Goal: Information Seeking & Learning: Learn about a topic

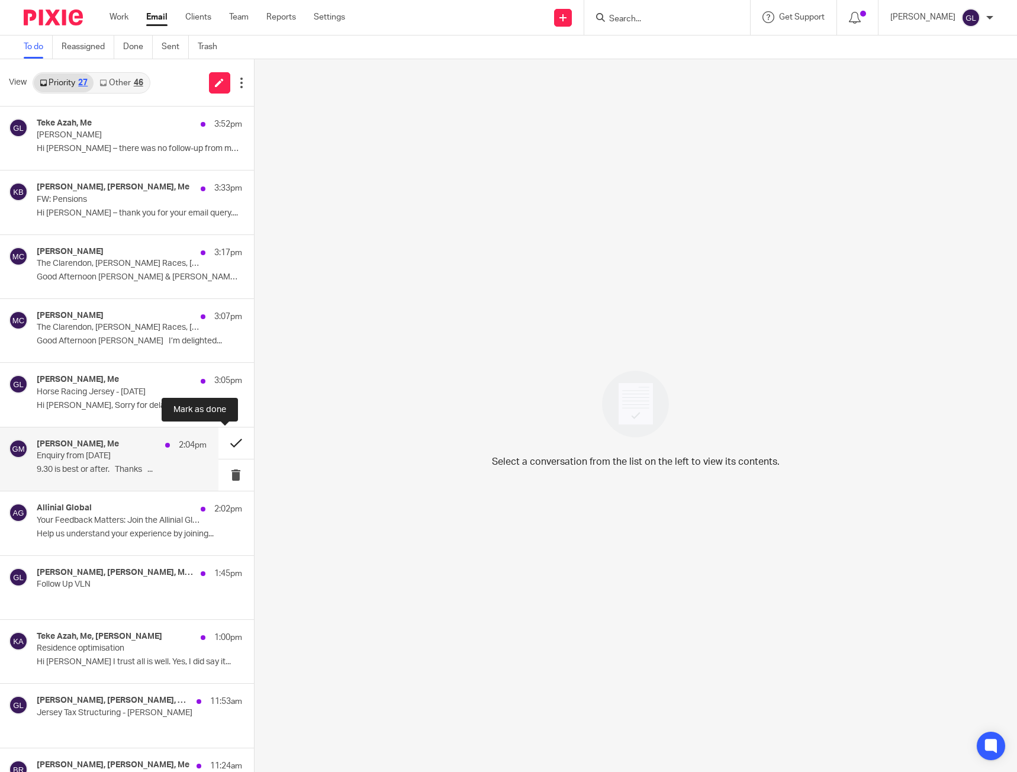
click at [225, 445] on button at bounding box center [236, 442] width 36 height 31
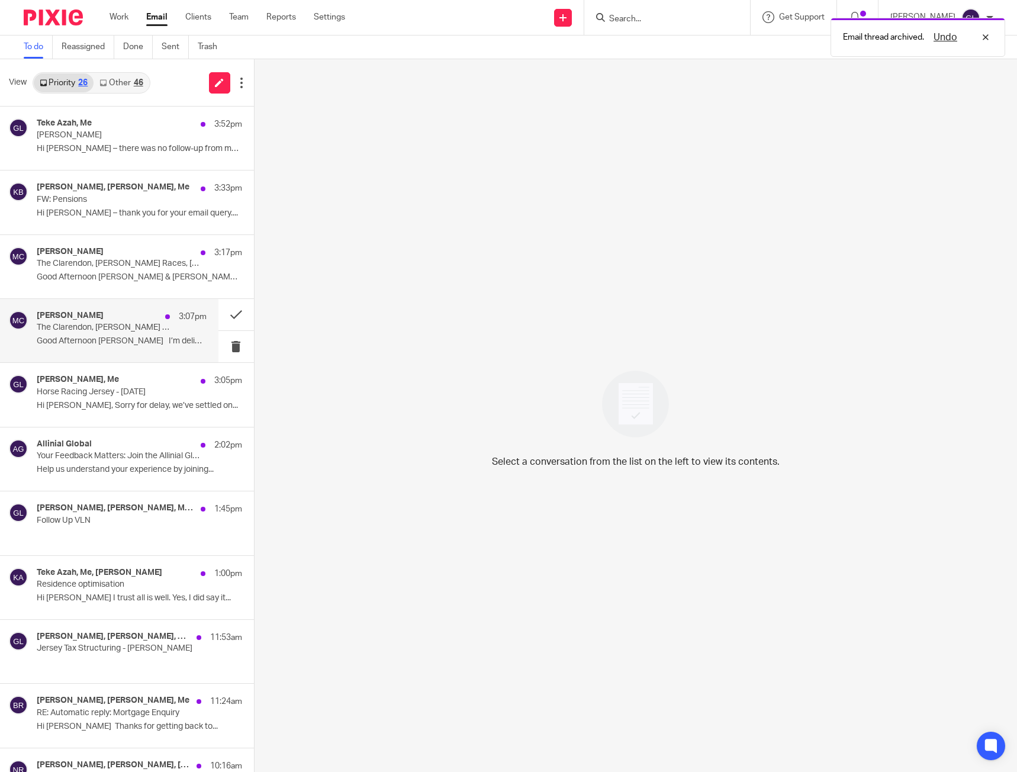
click at [127, 321] on div "Michael Clarke 3:07pm" at bounding box center [122, 317] width 170 height 12
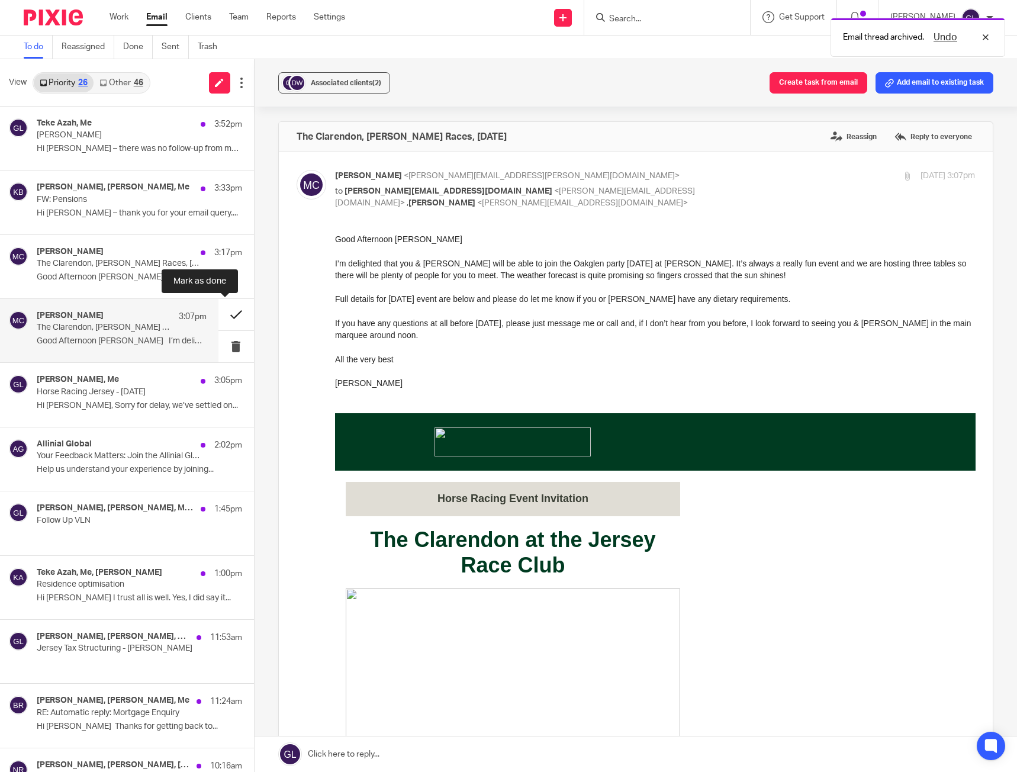
click at [222, 311] on button at bounding box center [236, 314] width 36 height 31
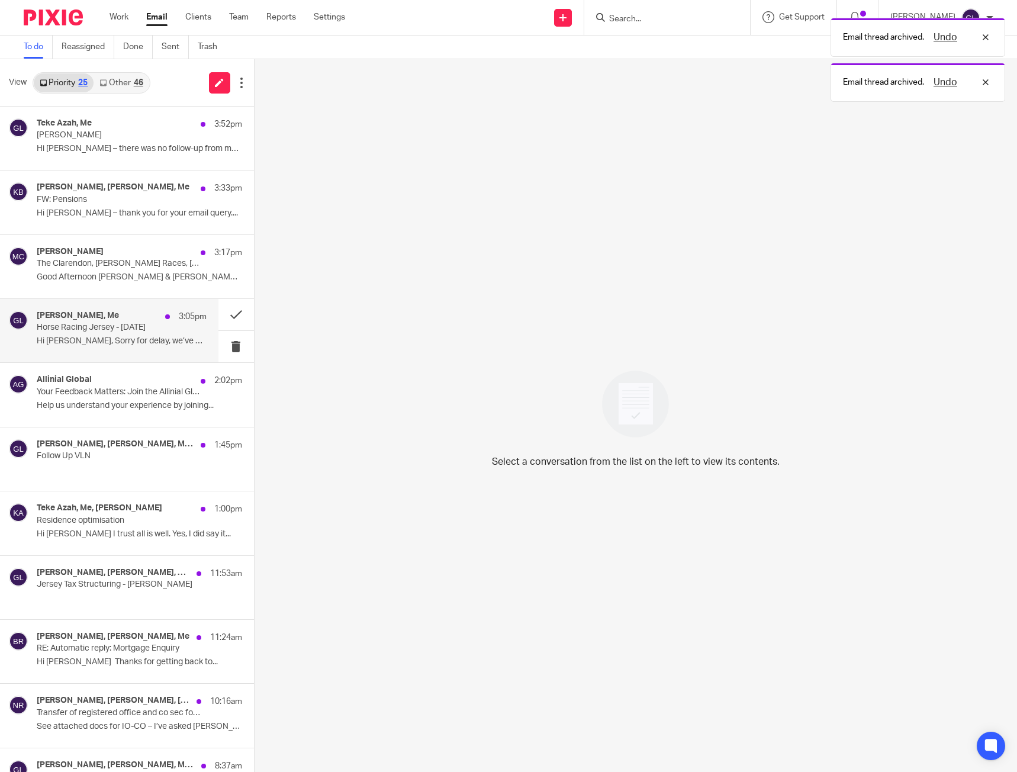
click at [112, 328] on p "Horse Racing Jersey - 25th Aug" at bounding box center [105, 327] width 136 height 10
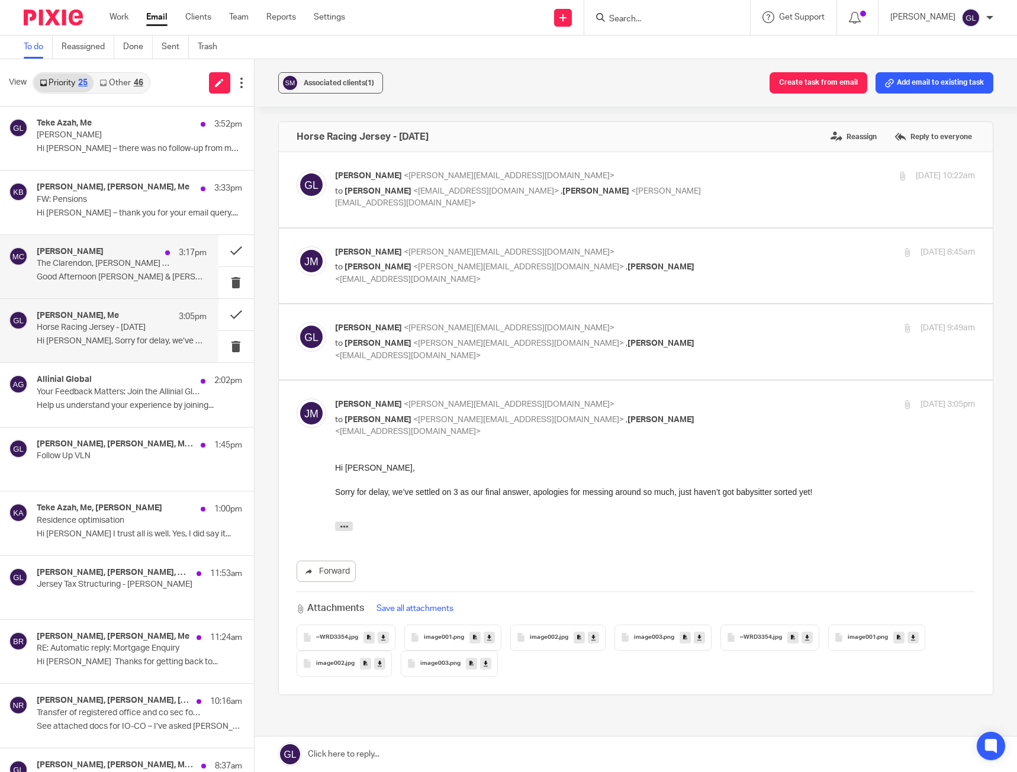
click at [107, 259] on p "The Clarendon, [PERSON_NAME] Races, [DATE]" at bounding box center [105, 264] width 136 height 10
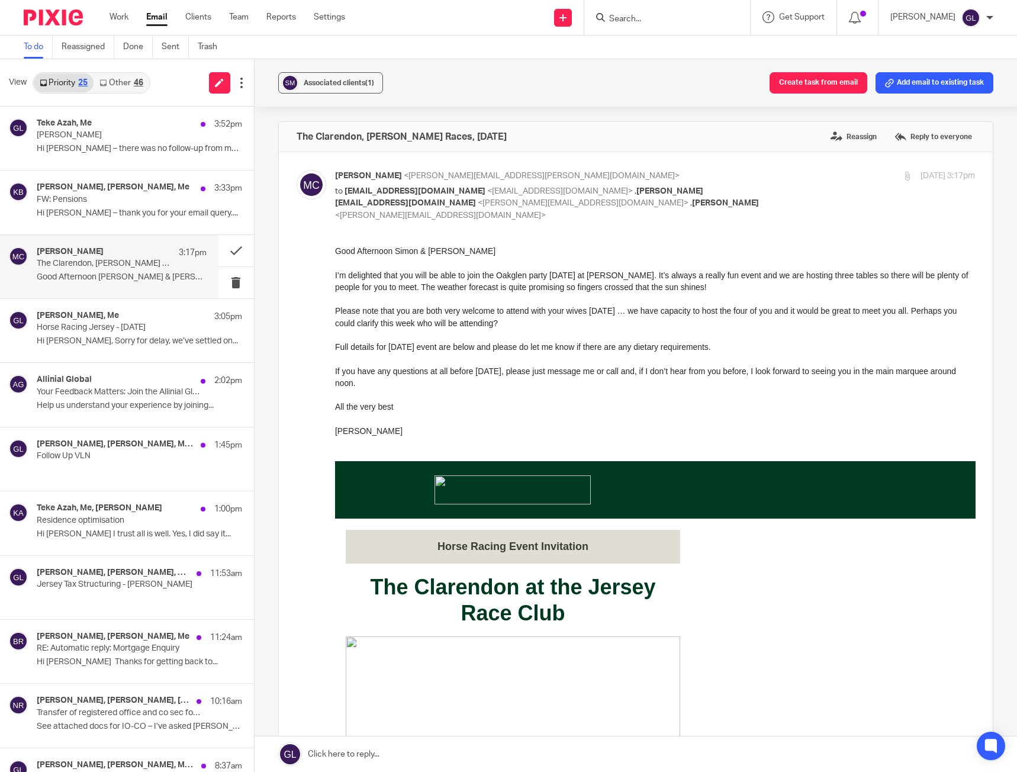
click at [133, 86] on link "Other 46" at bounding box center [120, 82] width 55 height 19
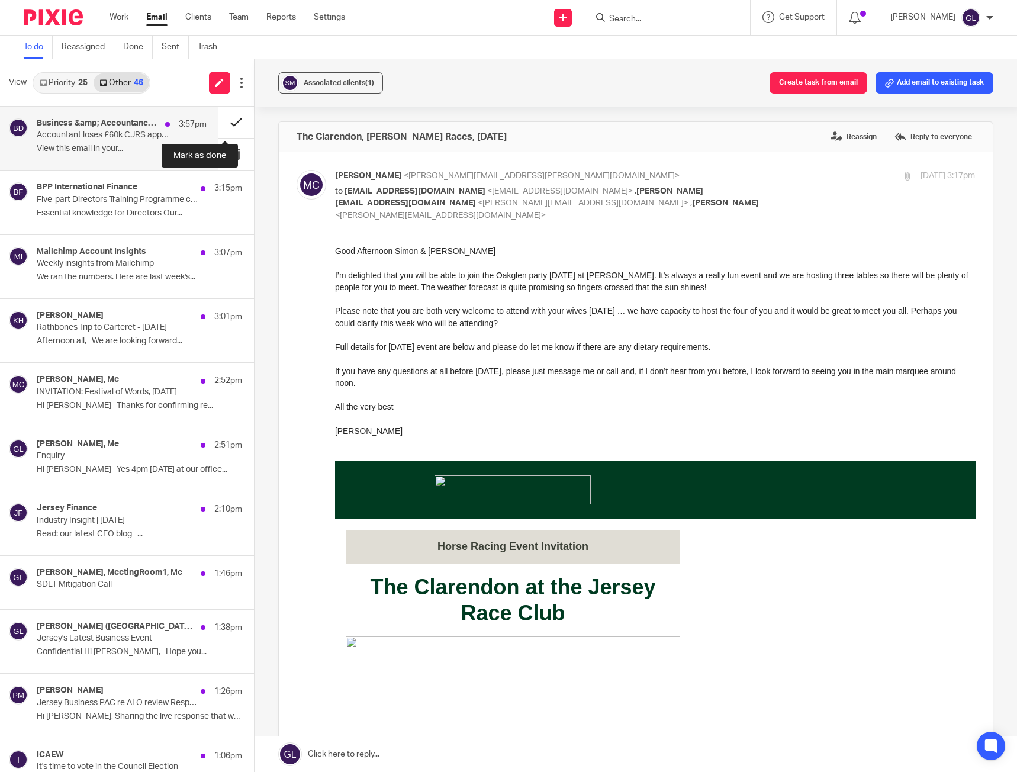
click at [222, 125] on button at bounding box center [236, 122] width 36 height 31
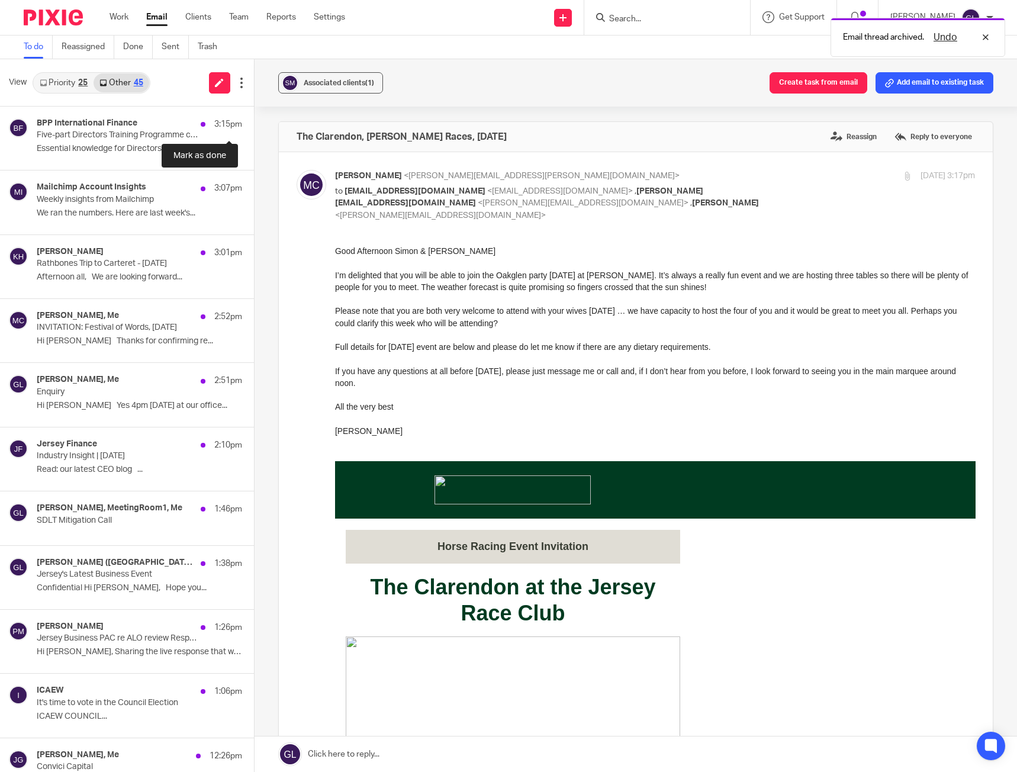
click at [254, 125] on button at bounding box center [258, 122] width 9 height 31
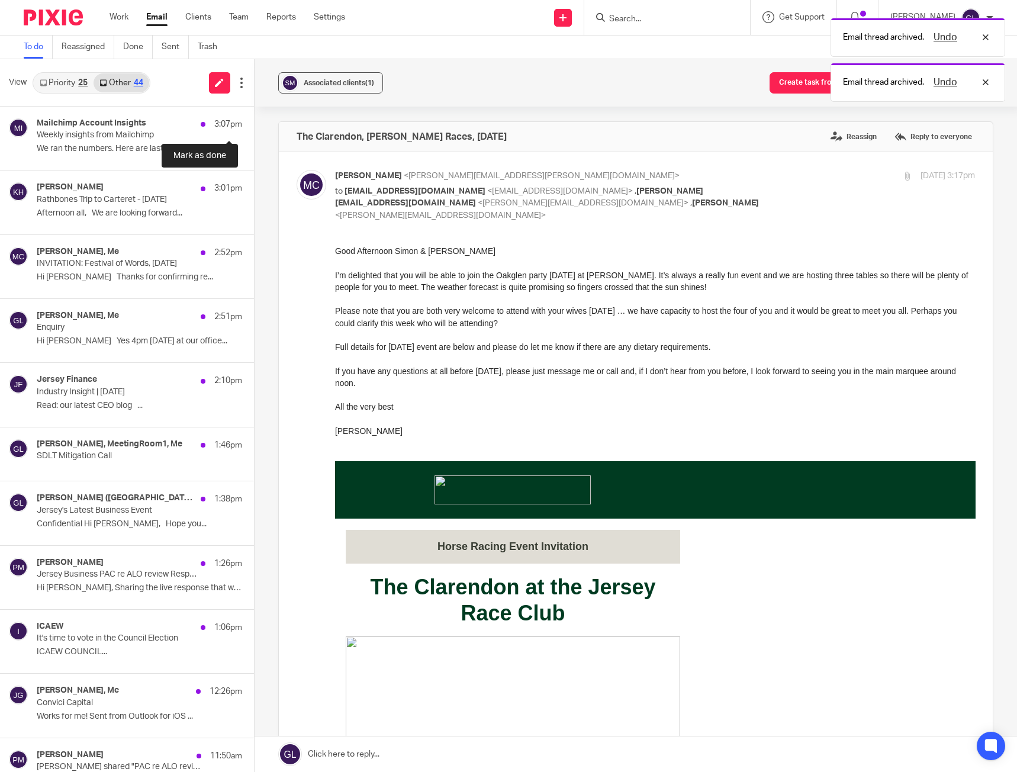
click at [254, 125] on button at bounding box center [258, 122] width 9 height 31
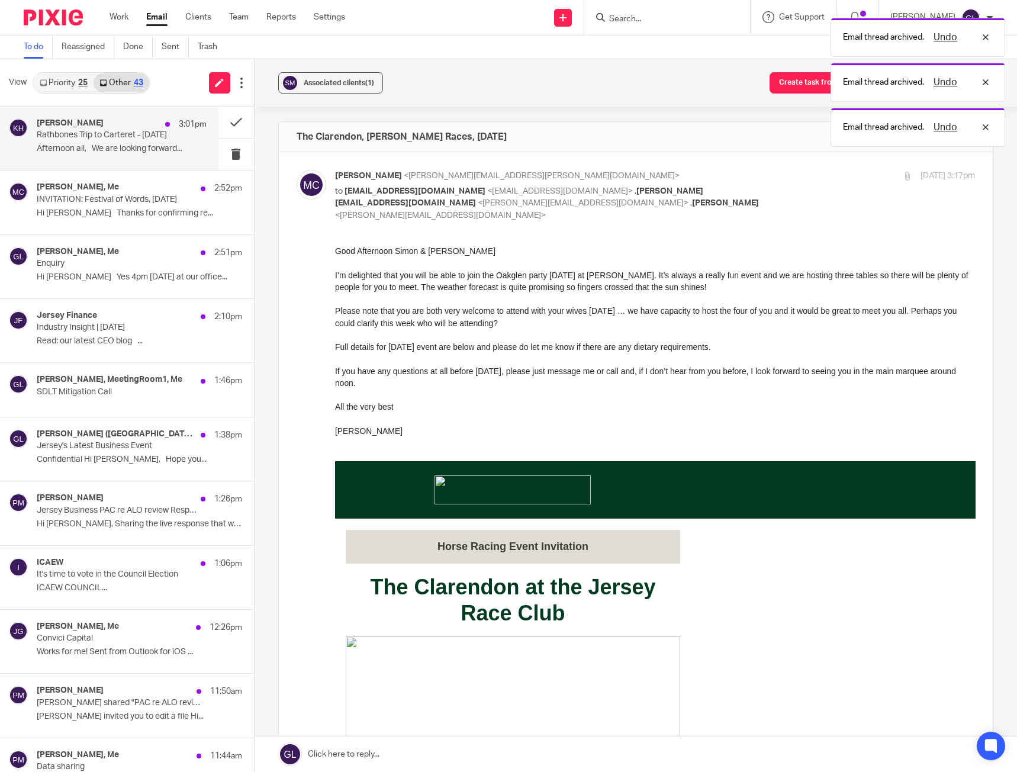
click at [117, 143] on div "Kelly Hotton 3:01pm Rathbones Trip to Carteret - 20th of August Afternoon all, …" at bounding box center [122, 138] width 170 height 40
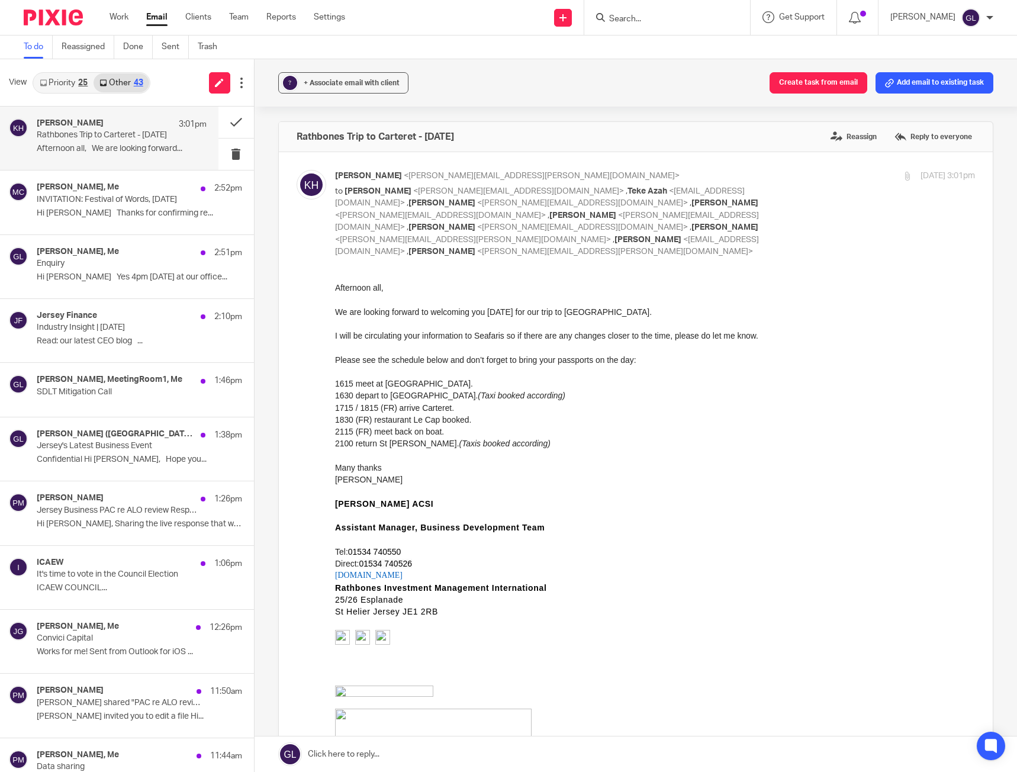
click at [580, 386] on p "1615 meet at St Catherines." at bounding box center [654, 384] width 640 height 12
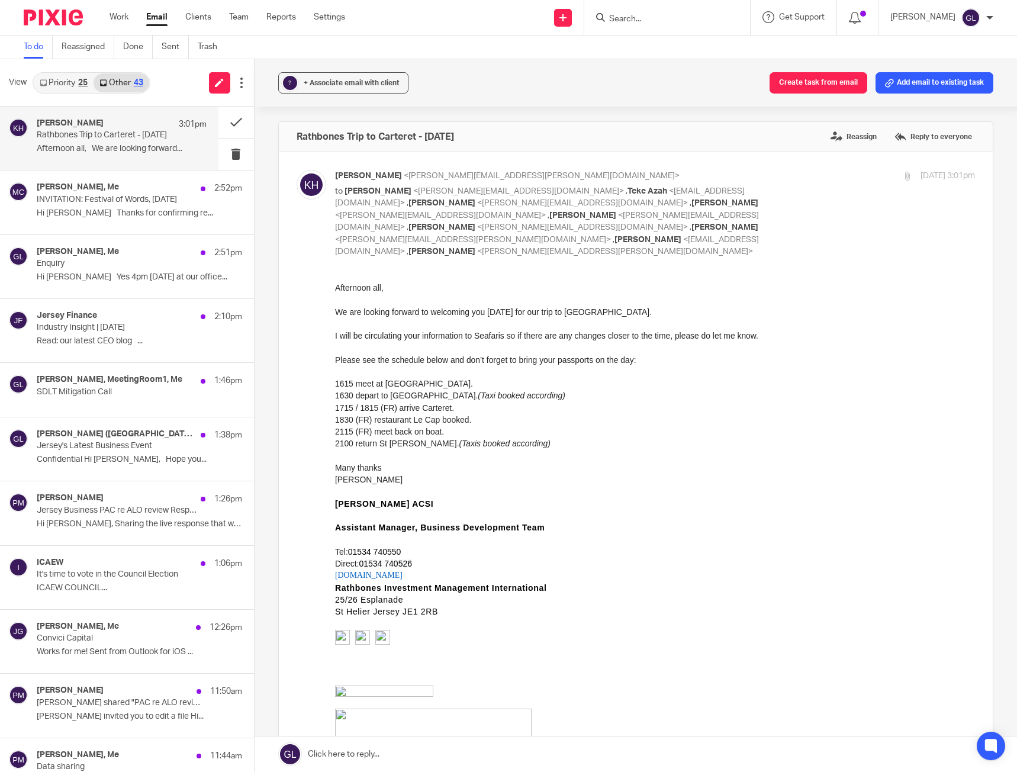
click at [580, 386] on p "1615 meet at St Catherines." at bounding box center [654, 384] width 640 height 12
click at [228, 122] on button at bounding box center [236, 122] width 36 height 31
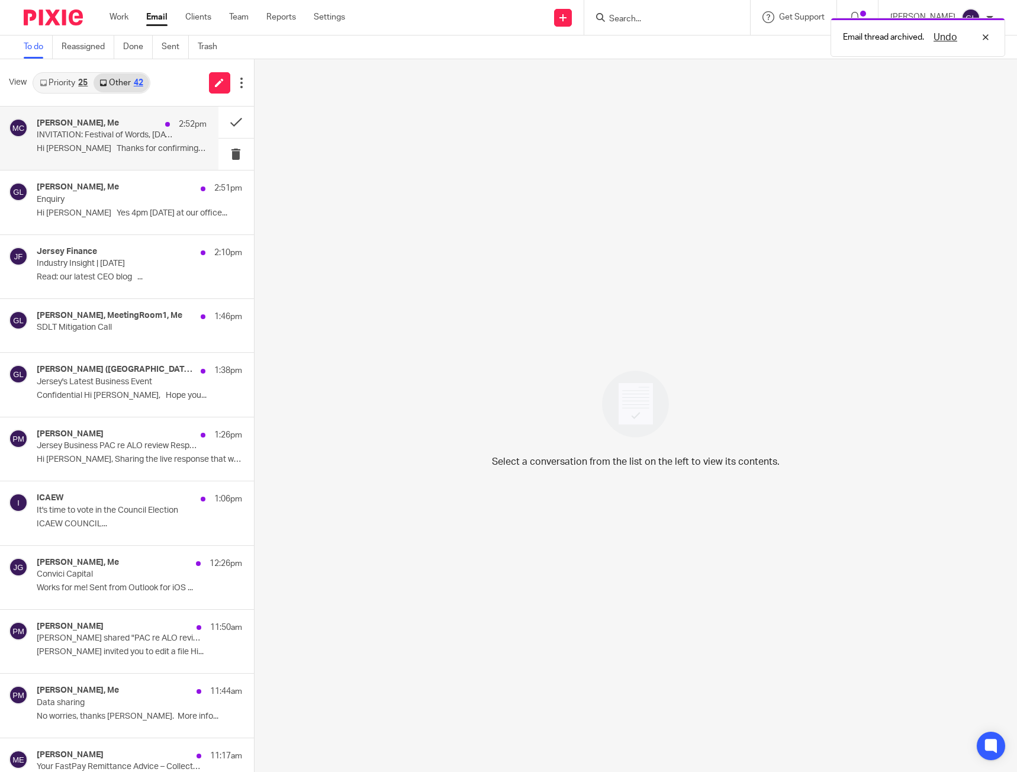
click at [145, 131] on p "INVITATION: Festival of Words, 27 September 2025" at bounding box center [105, 135] width 136 height 10
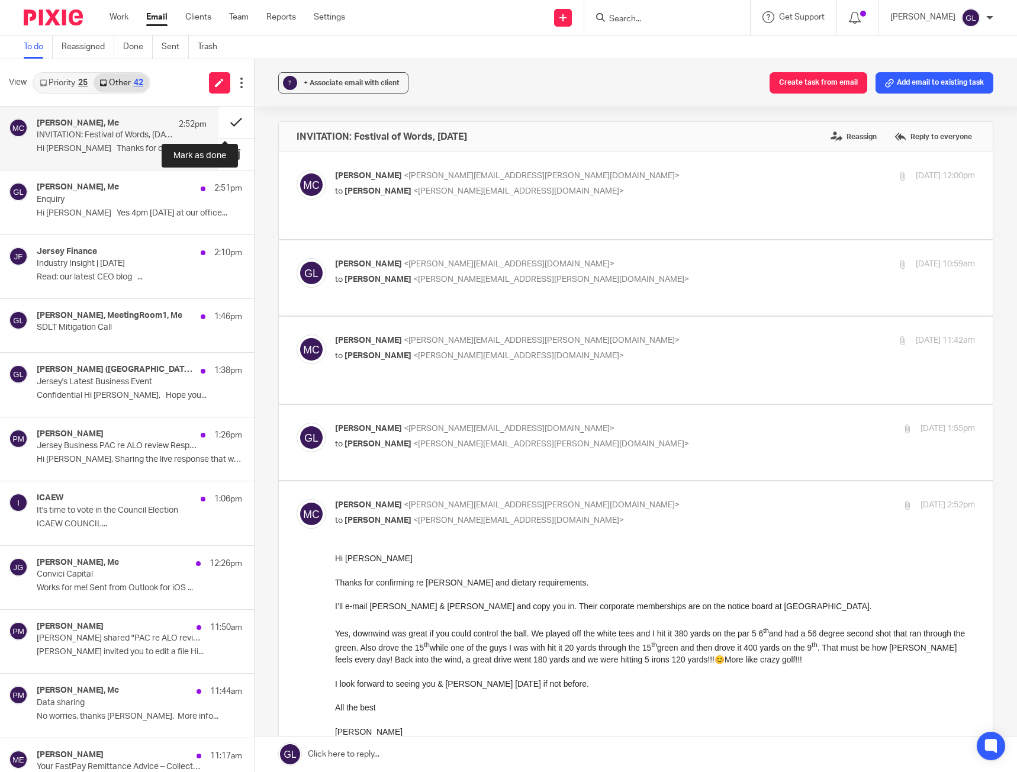
click at [218, 128] on button at bounding box center [236, 122] width 36 height 31
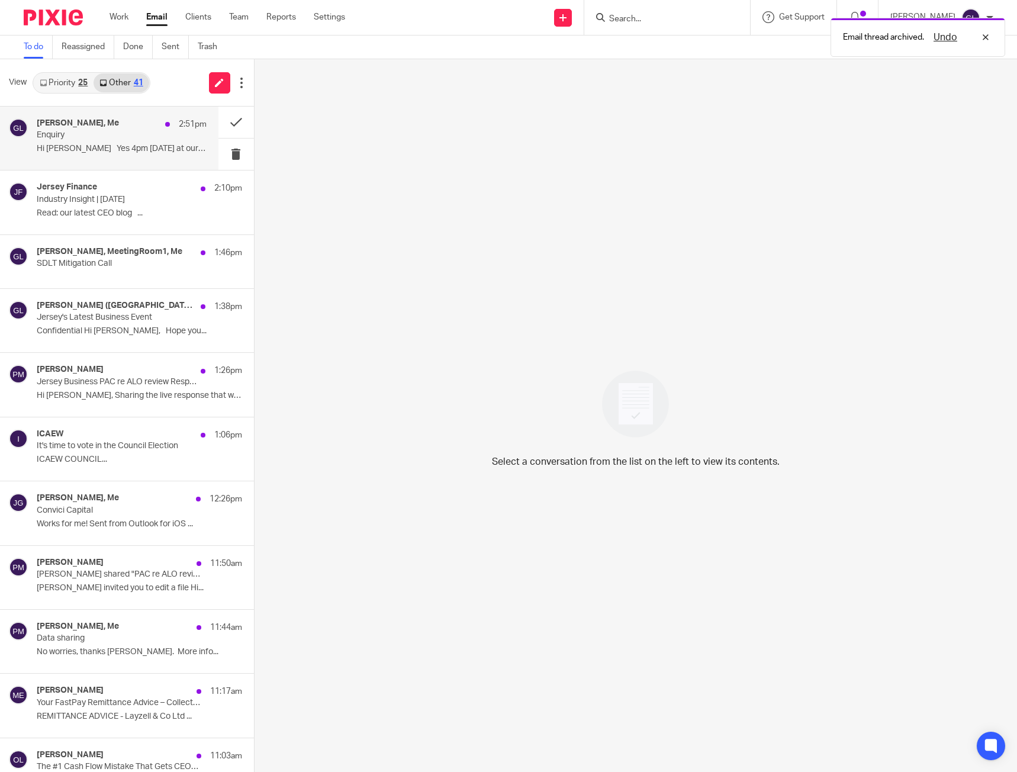
click at [99, 146] on p "Hi Greg Yes 4pm tomorrow at our office..." at bounding box center [122, 149] width 170 height 10
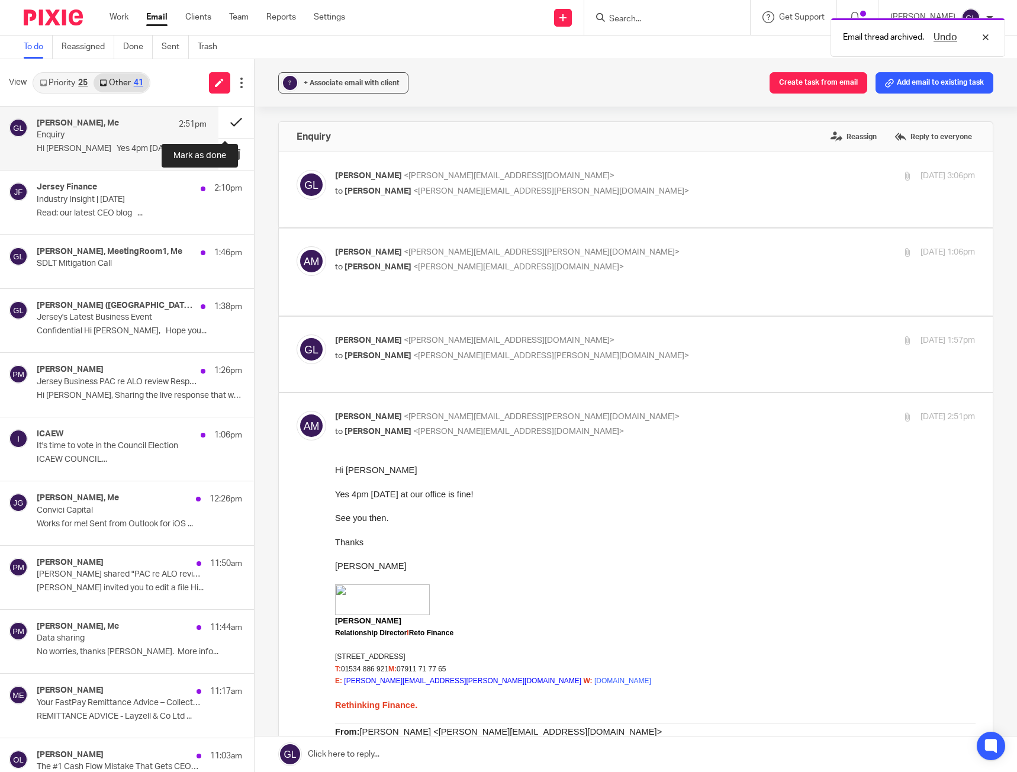
click at [218, 127] on button at bounding box center [236, 122] width 36 height 31
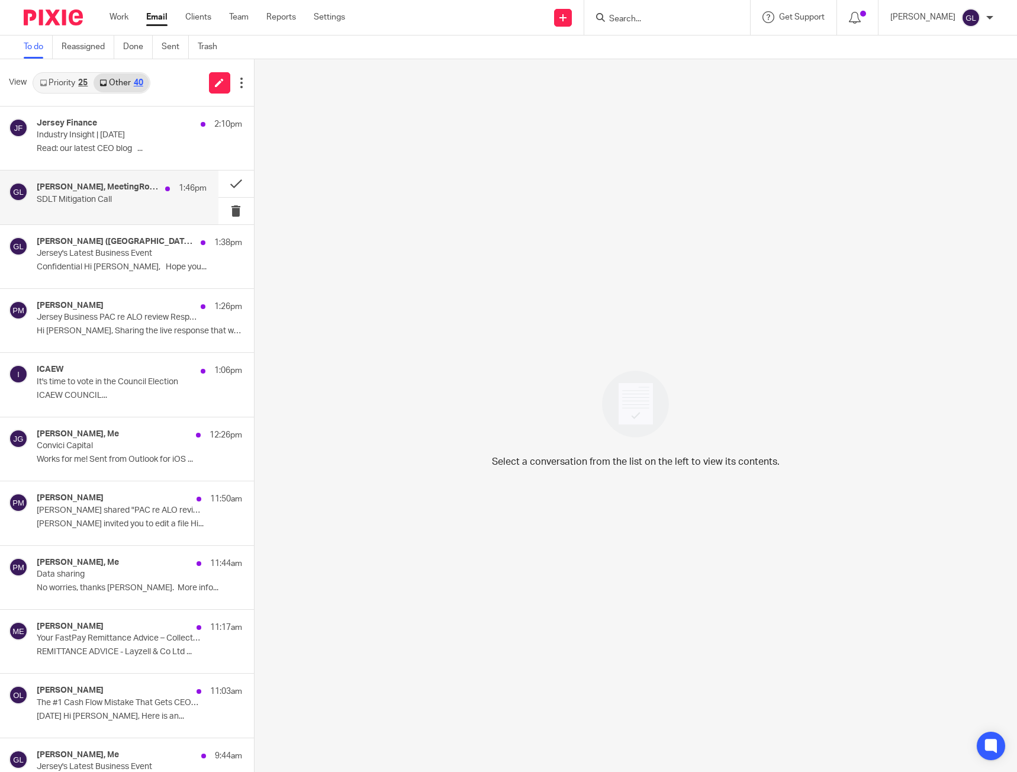
drag, startPoint x: 124, startPoint y: 195, endPoint x: 198, endPoint y: 185, distance: 75.2
click at [124, 195] on p "SDLT Mitigation Call" at bounding box center [105, 200] width 136 height 10
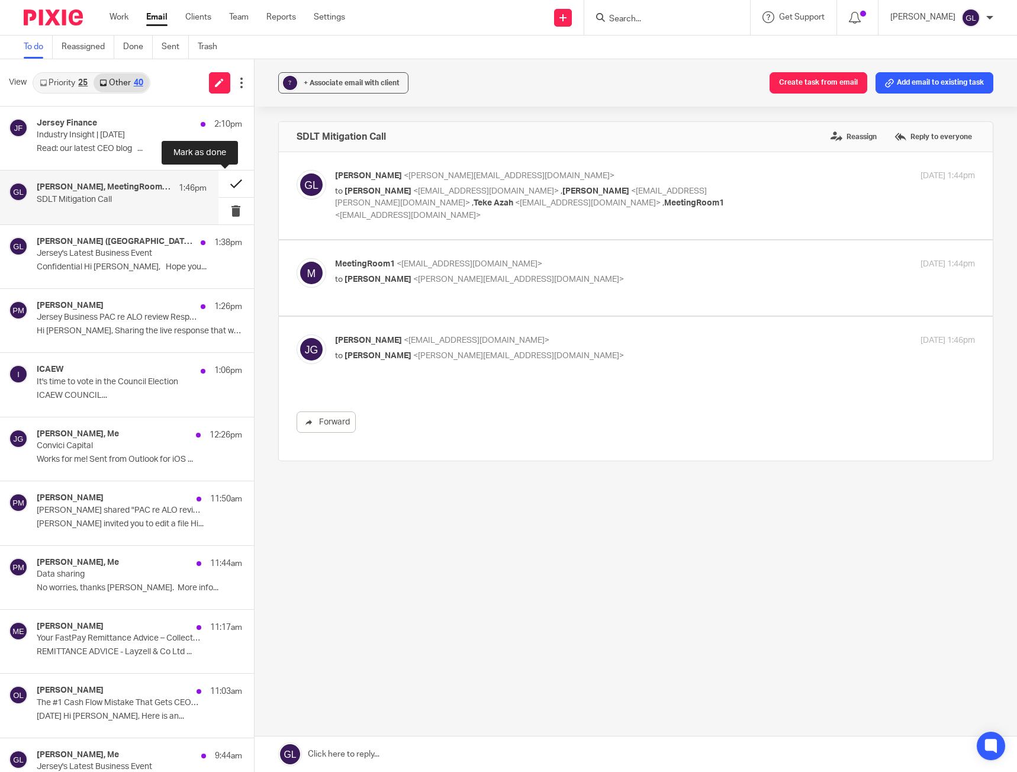
click at [227, 177] on button at bounding box center [236, 183] width 36 height 27
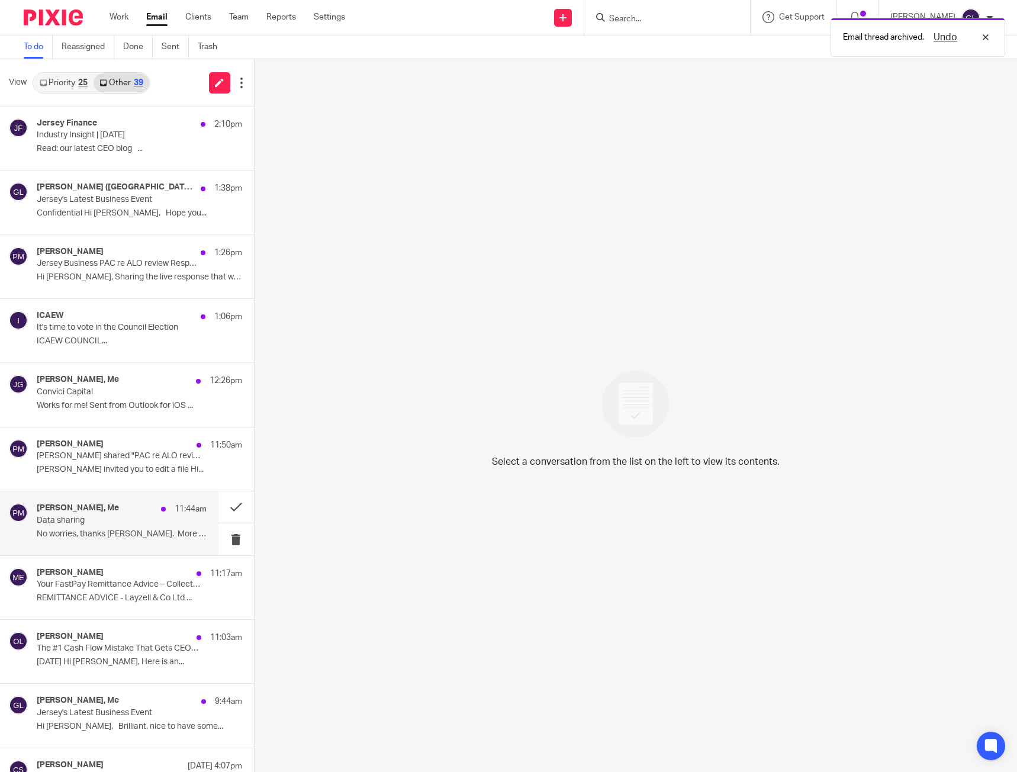
click at [118, 526] on div "Paul Murphy, Me 11:44am Data sharing No worries, thanks Greg. More info..." at bounding box center [122, 523] width 170 height 40
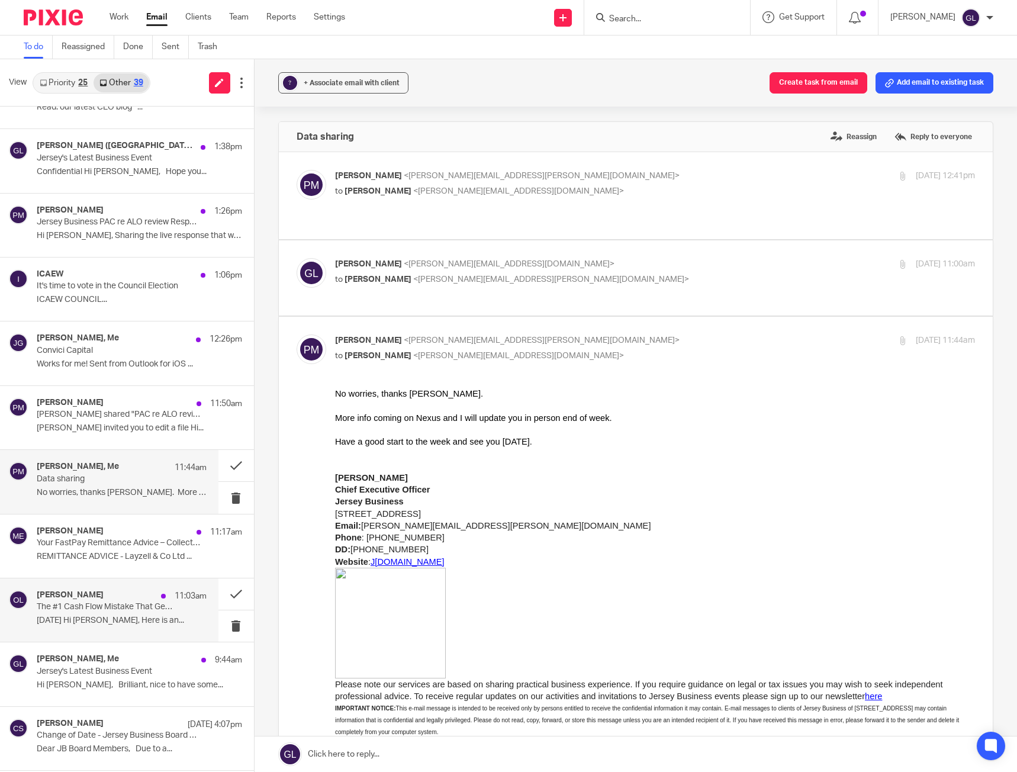
scroll to position [118, 0]
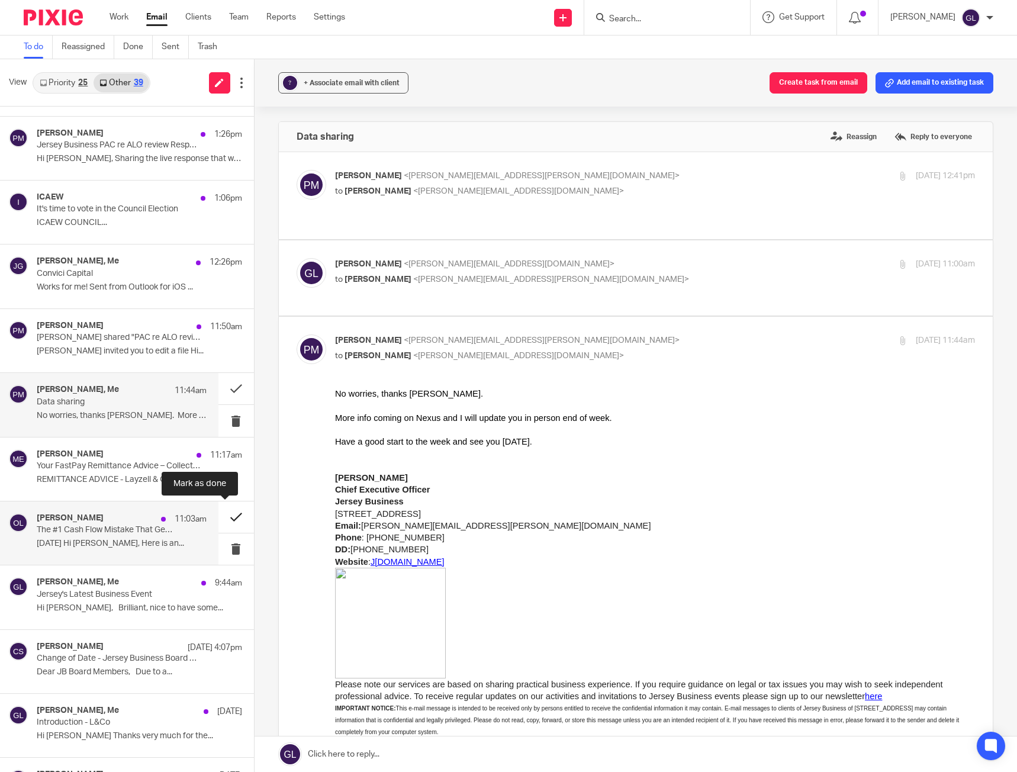
click at [227, 520] on button at bounding box center [236, 516] width 36 height 31
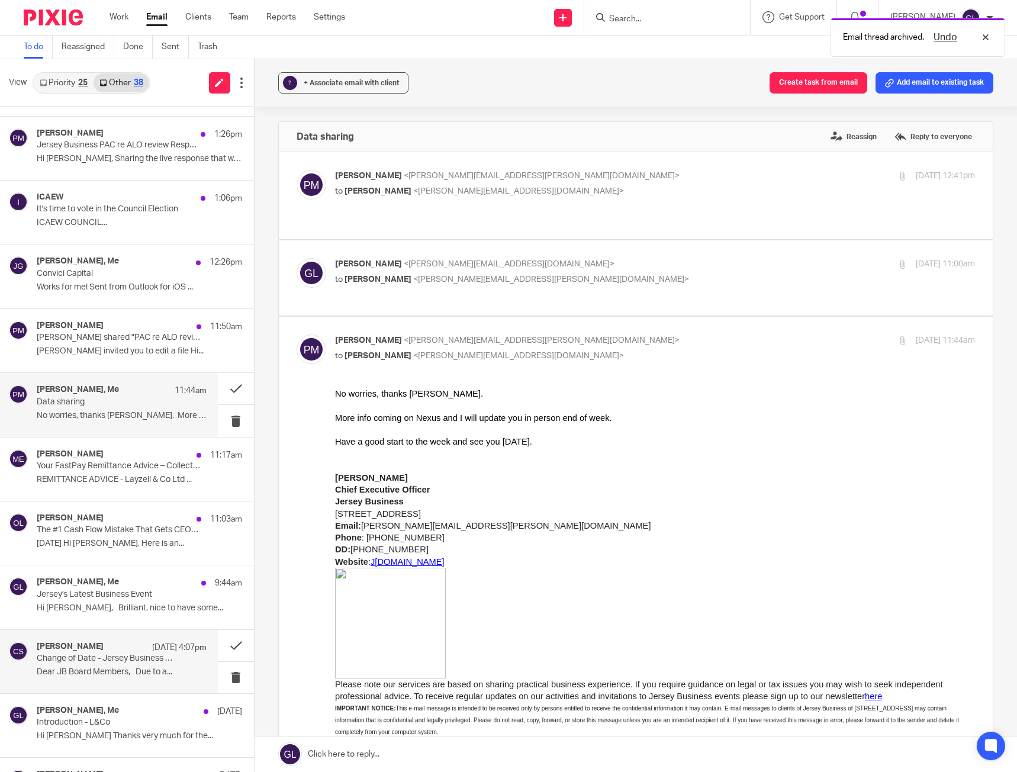
click at [133, 658] on p "Change of Date - Jersey Business Board Strategy Morning - moving from [DATE] to…" at bounding box center [105, 658] width 136 height 10
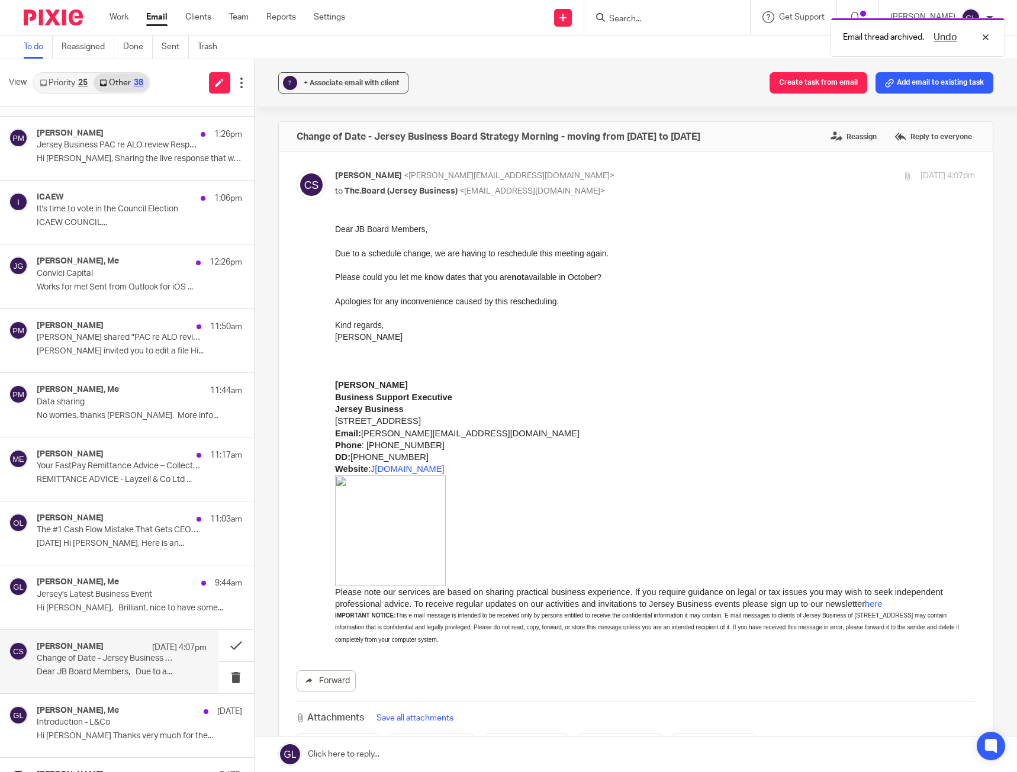
scroll to position [237, 0]
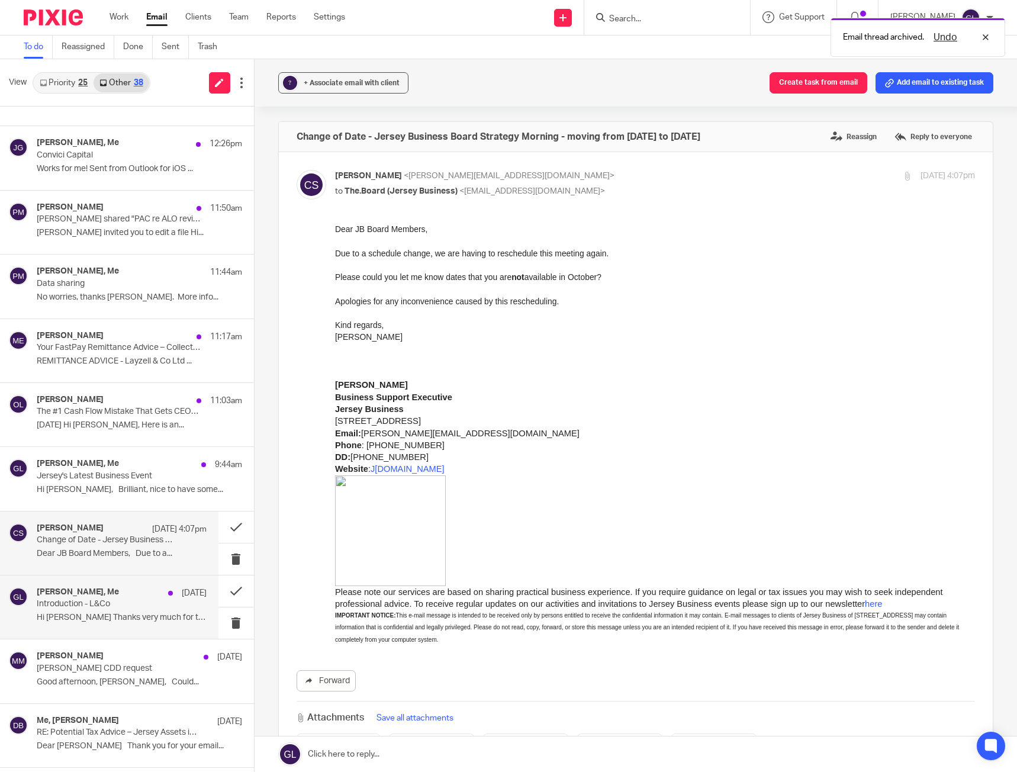
click at [108, 607] on p "Introduction - L&Co" at bounding box center [105, 604] width 136 height 10
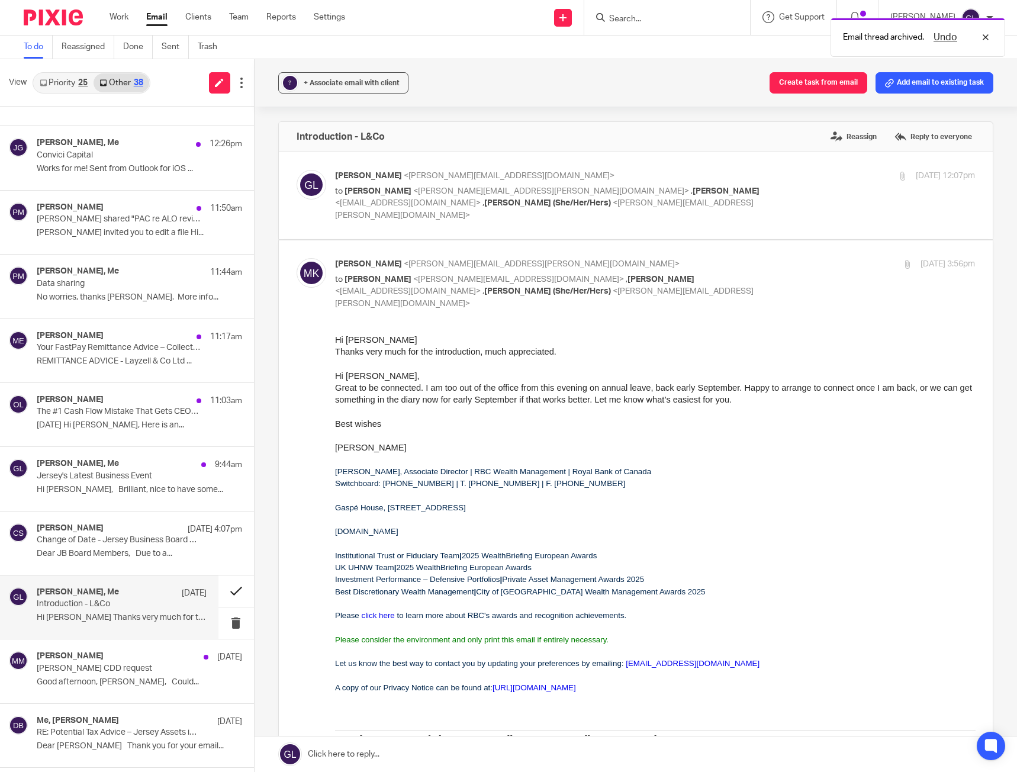
scroll to position [0, 0]
click at [221, 593] on button at bounding box center [236, 590] width 36 height 31
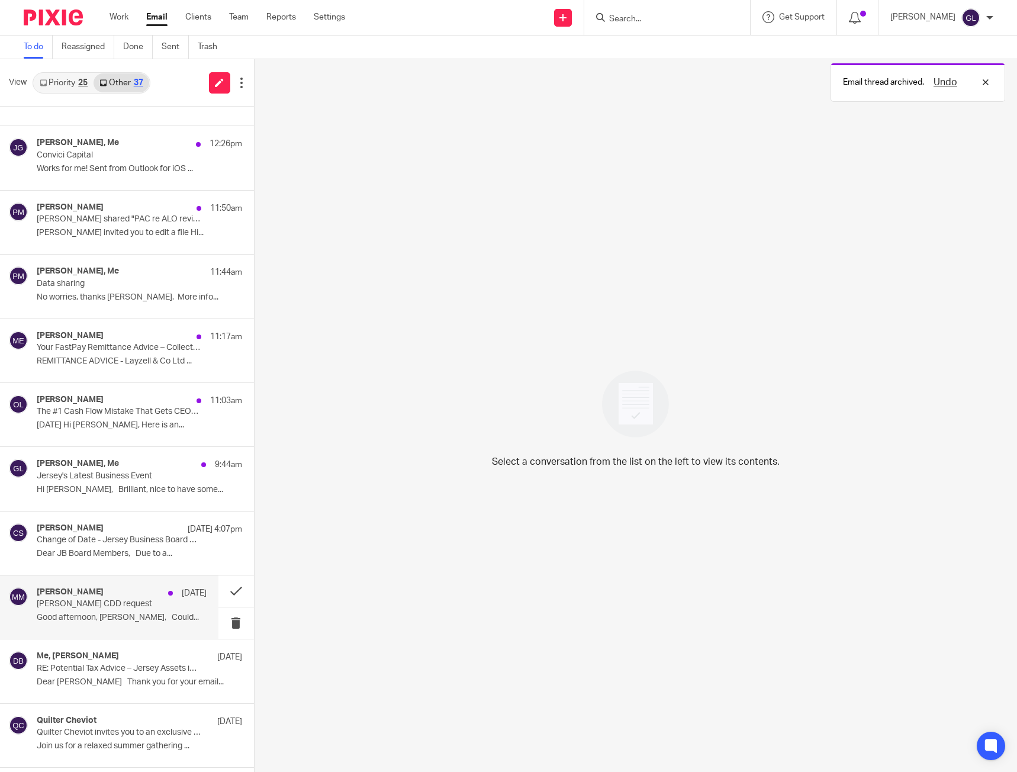
click at [83, 609] on p "[PERSON_NAME] CDD request" at bounding box center [105, 604] width 136 height 10
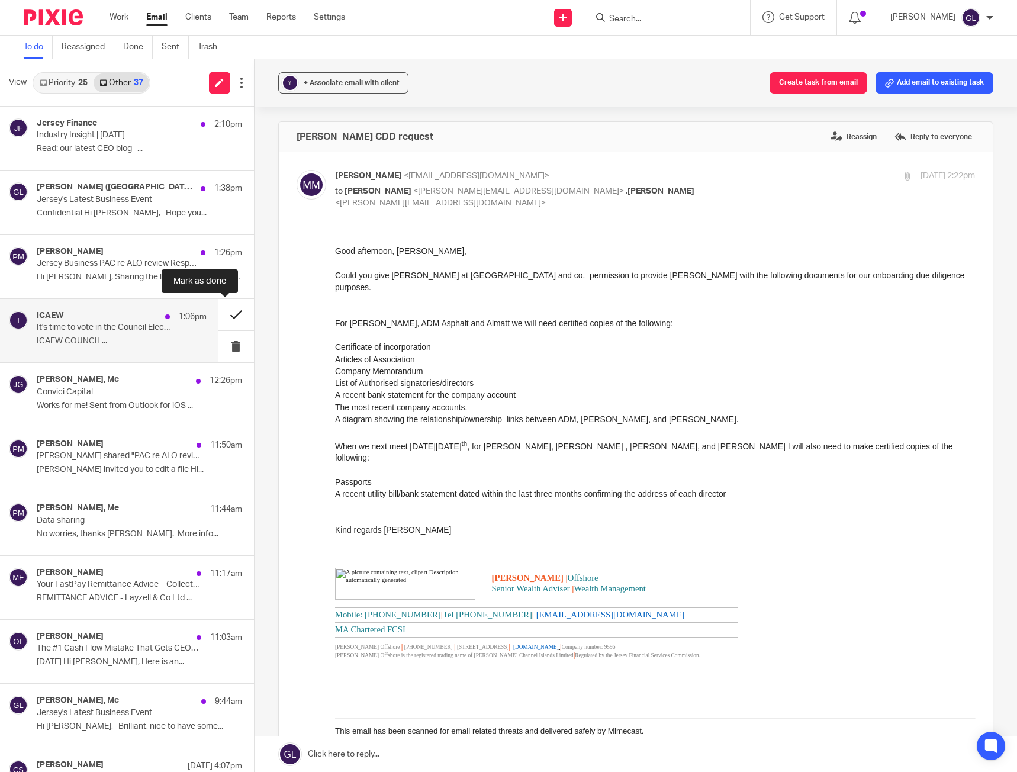
click at [221, 317] on button at bounding box center [236, 314] width 36 height 31
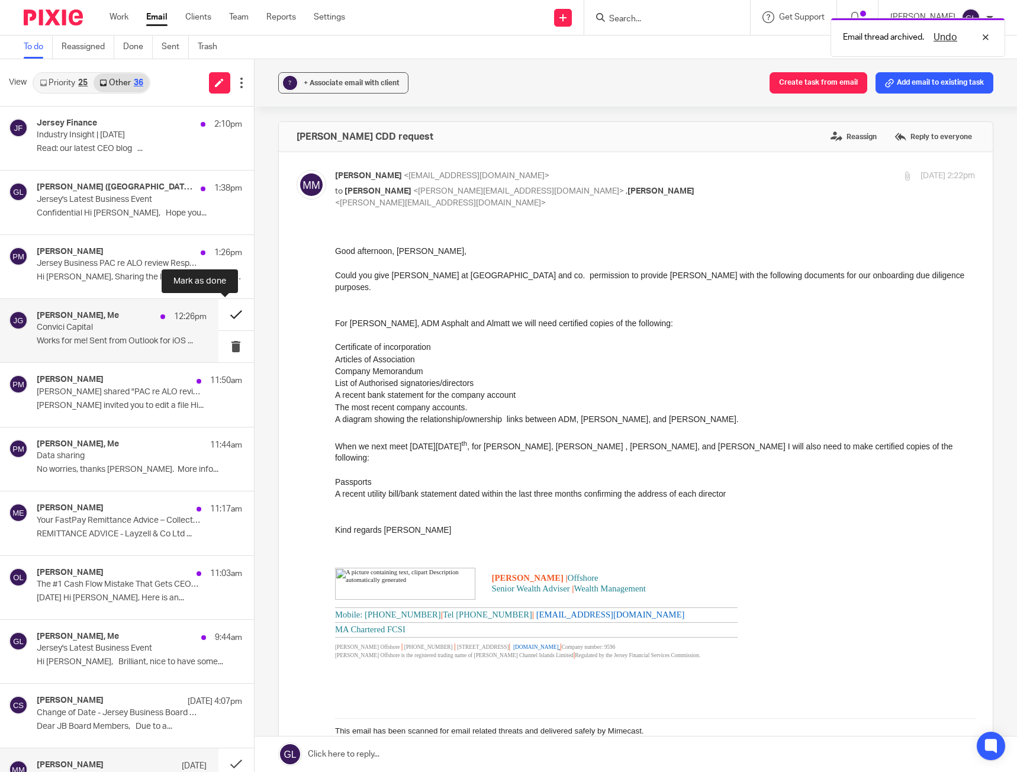
click at [225, 311] on button at bounding box center [236, 314] width 36 height 31
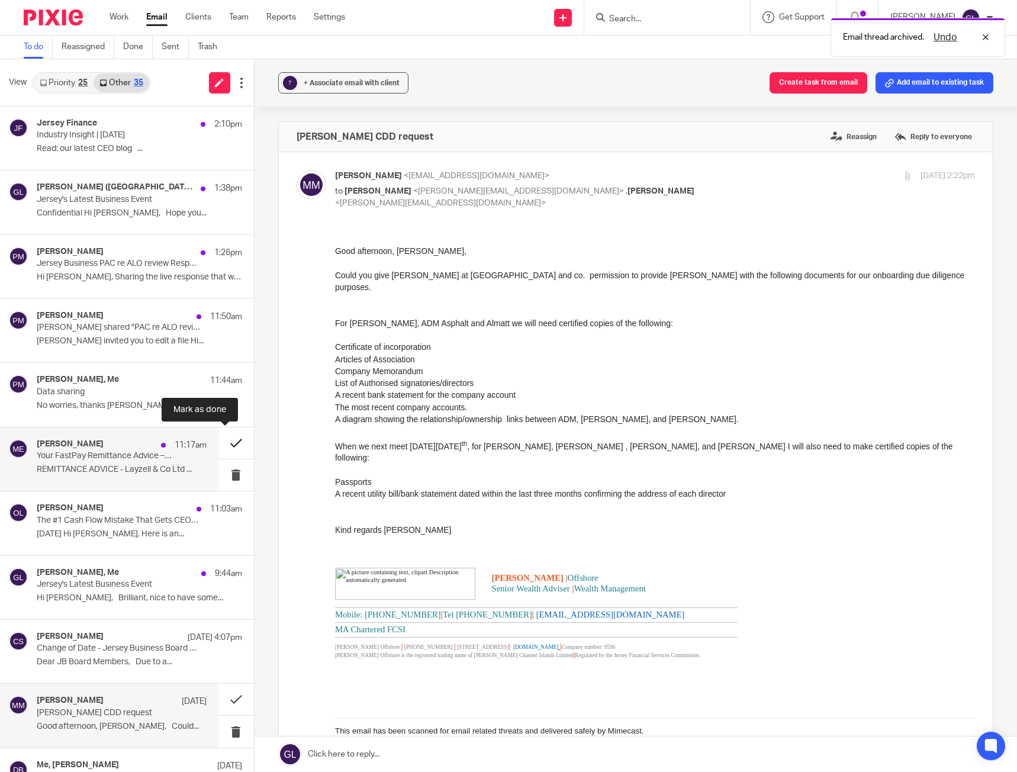
click at [228, 440] on button at bounding box center [236, 442] width 36 height 31
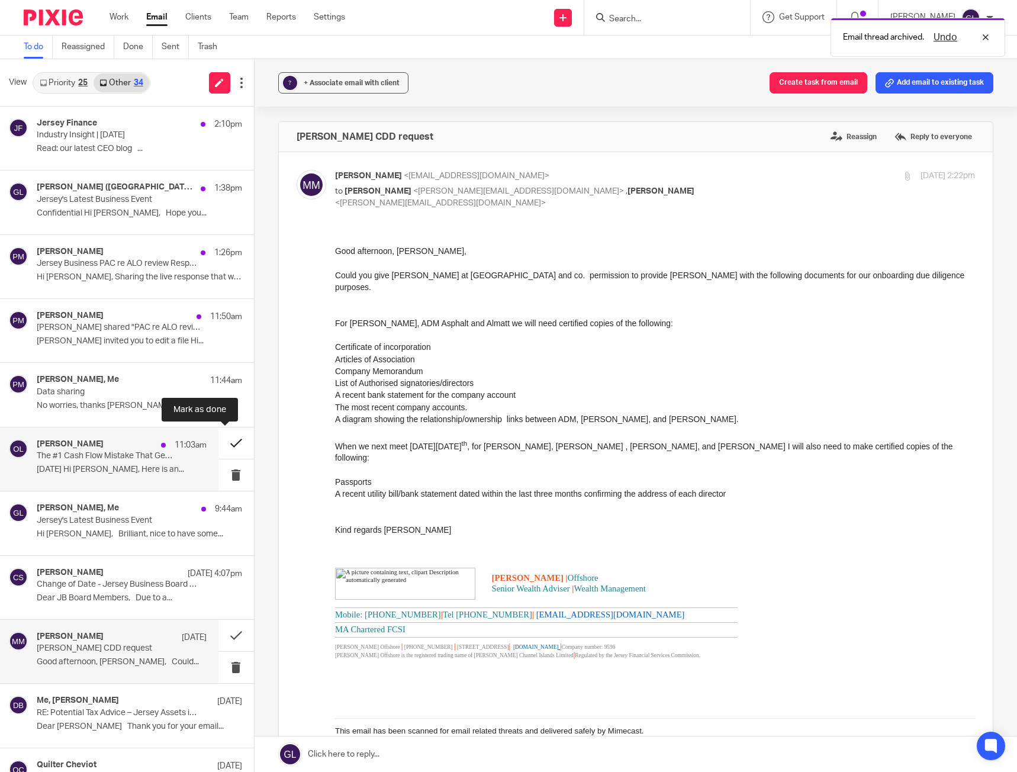
click at [222, 449] on button at bounding box center [236, 442] width 36 height 31
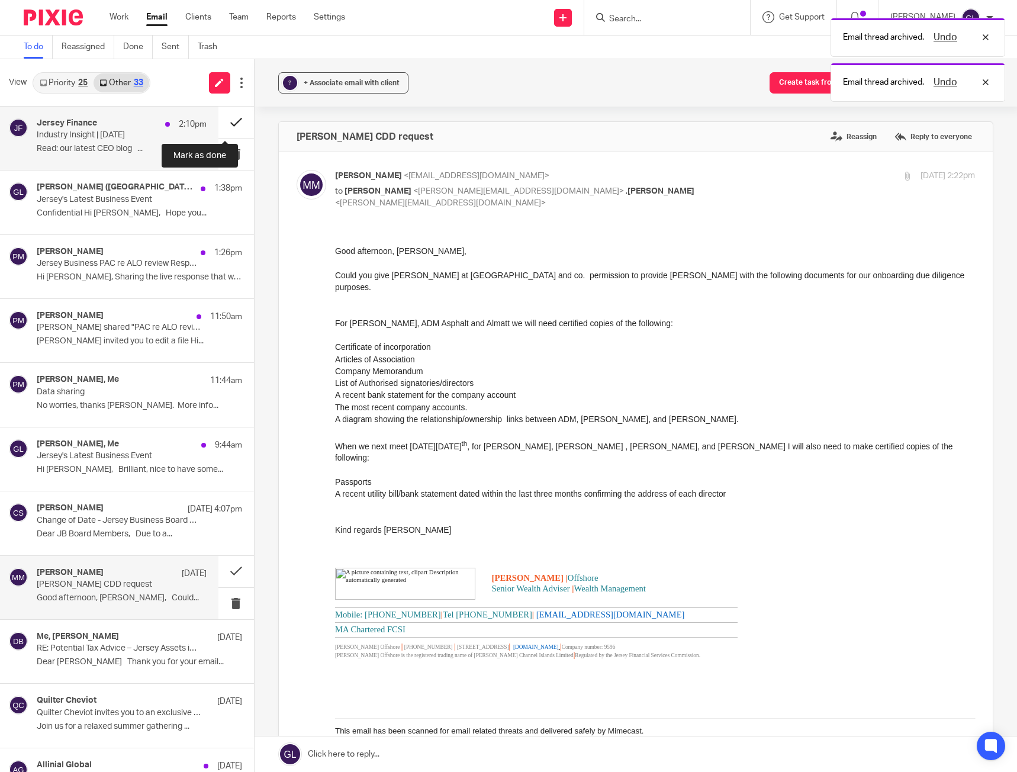
click at [225, 117] on button at bounding box center [236, 122] width 36 height 31
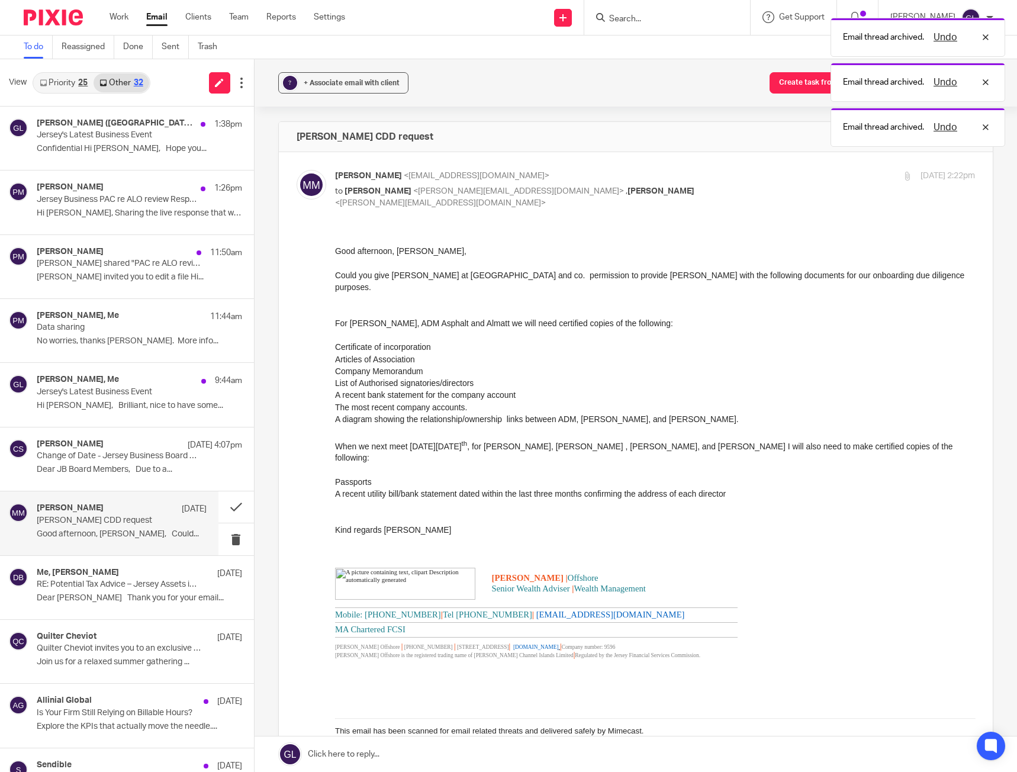
click at [59, 83] on link "Priority 25" at bounding box center [64, 82] width 60 height 19
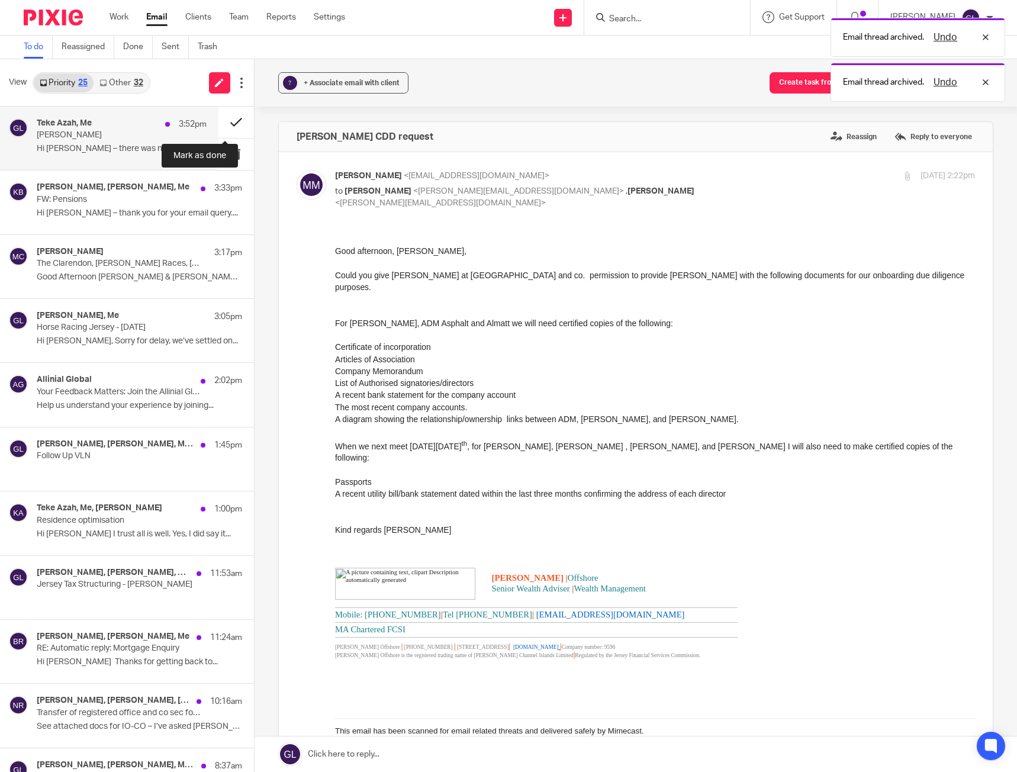
click at [225, 124] on button at bounding box center [236, 122] width 36 height 31
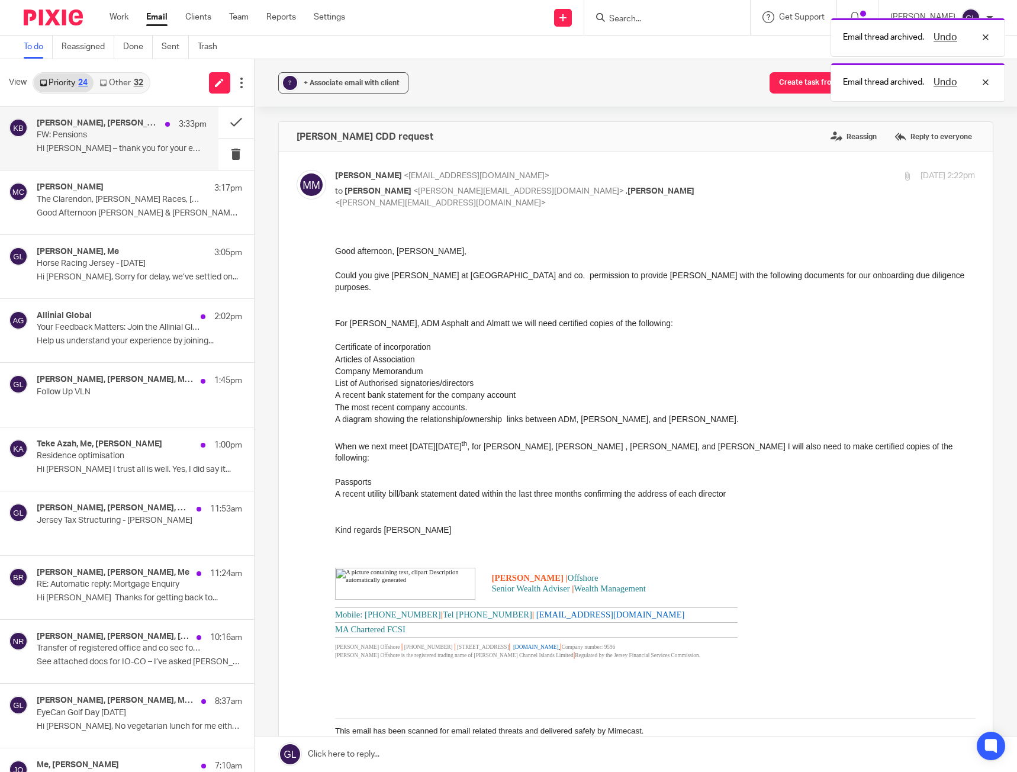
click at [95, 156] on div "Teke Azah, Kevin Boscher, Me 3:33pm FW: Pensions Hi Kevin – thank you for your …" at bounding box center [122, 138] width 170 height 40
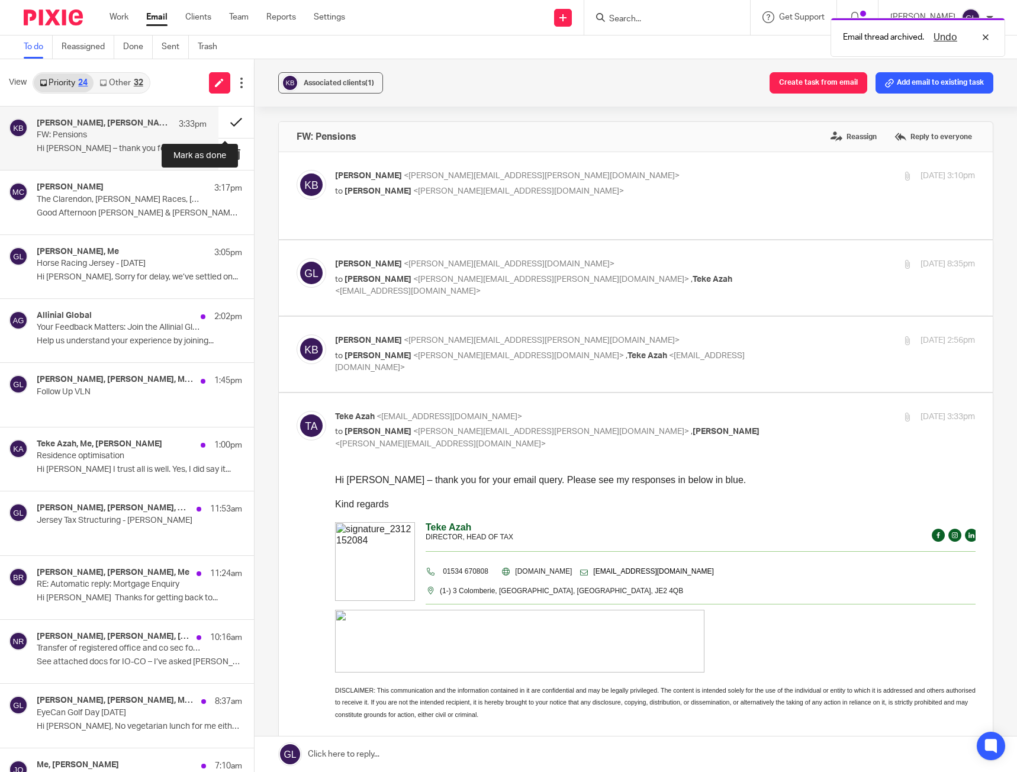
click at [230, 127] on button at bounding box center [236, 122] width 36 height 31
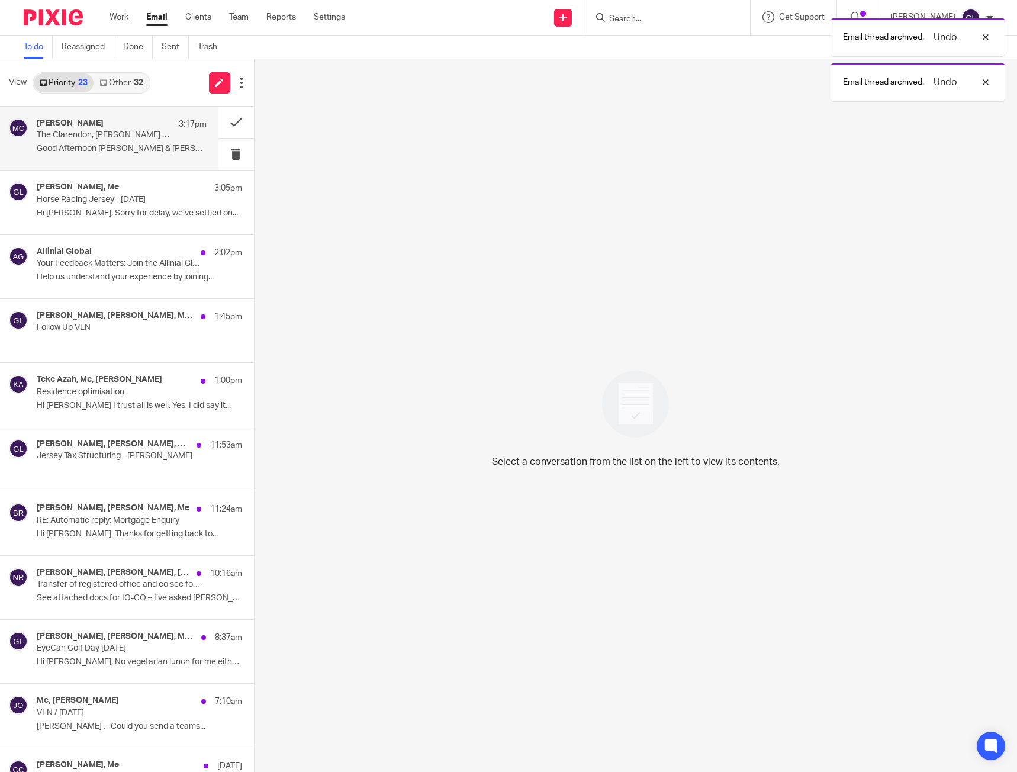
click at [106, 152] on p "Good Afternoon Simon & James I’m..." at bounding box center [122, 149] width 170 height 10
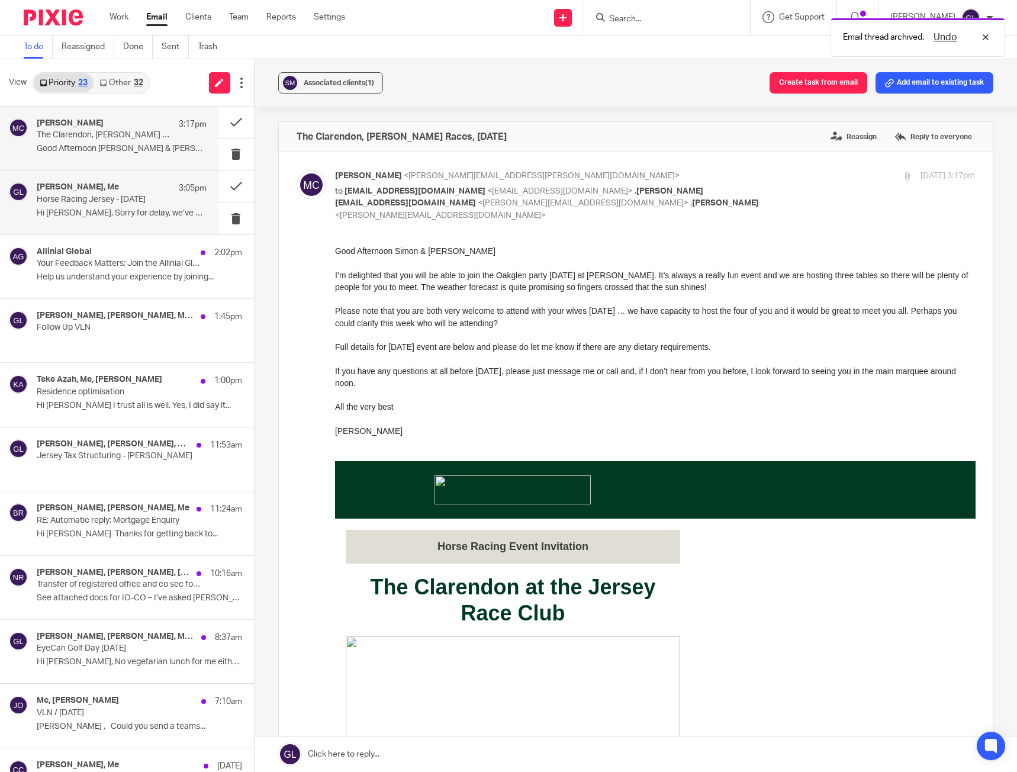
click at [131, 210] on p "Hi Greg, Sorry for delay, we’ve settled on..." at bounding box center [122, 213] width 170 height 10
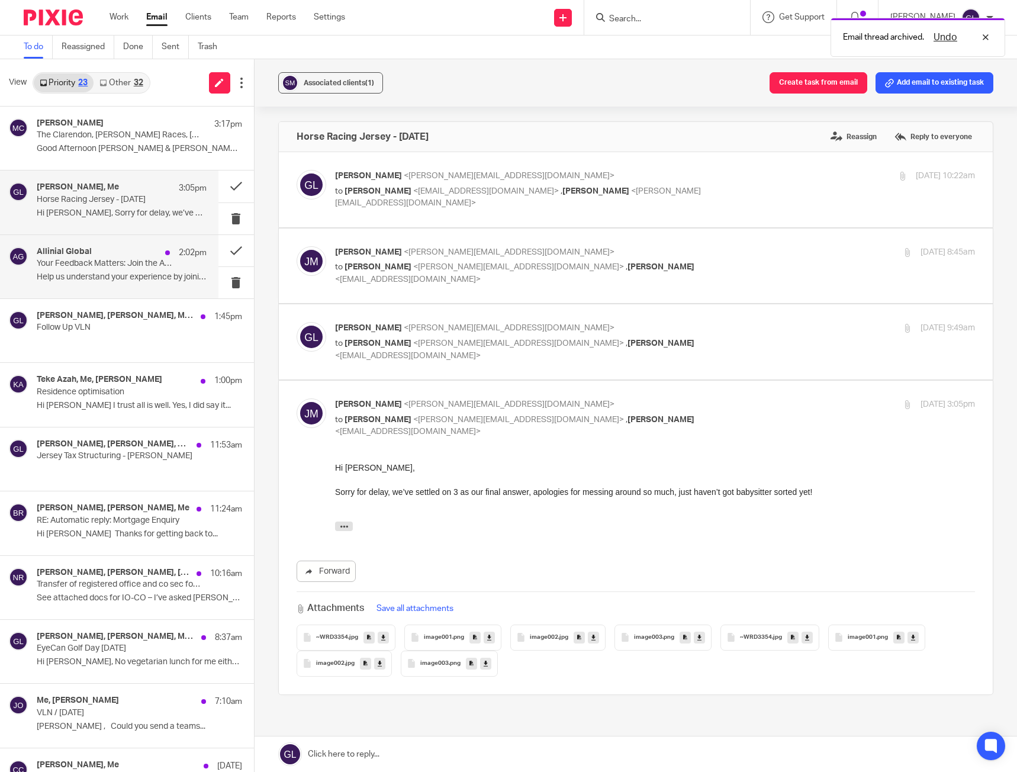
click at [154, 273] on p "Help us understand your experience by joining..." at bounding box center [122, 277] width 170 height 10
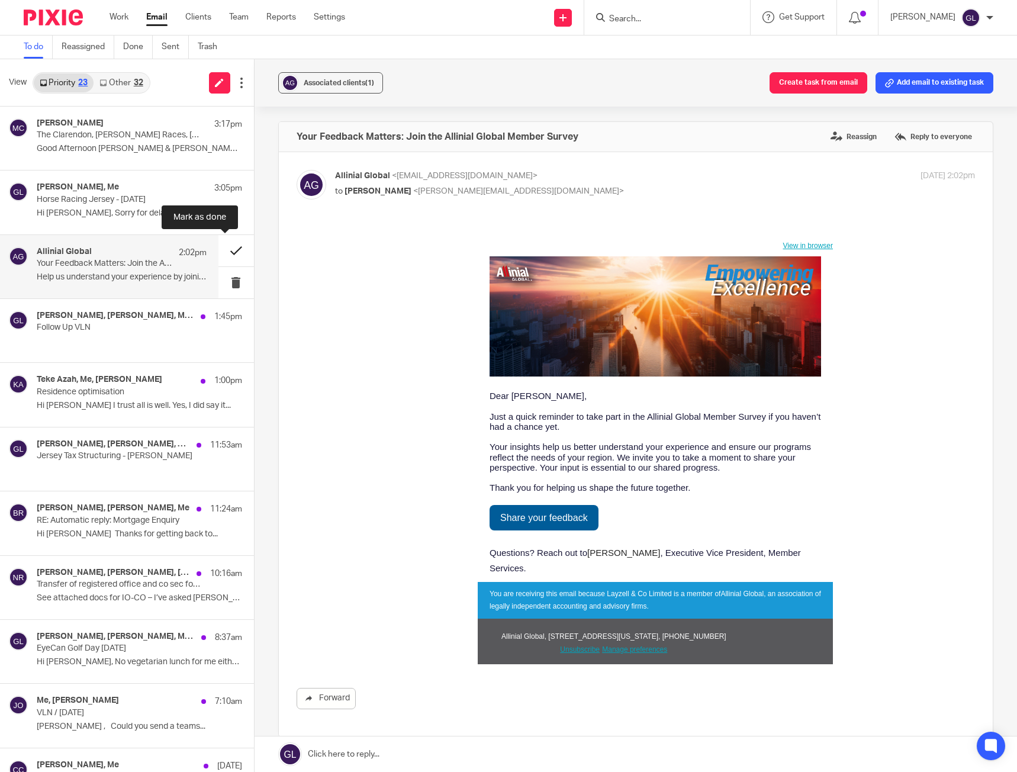
click at [225, 250] on button at bounding box center [236, 250] width 36 height 31
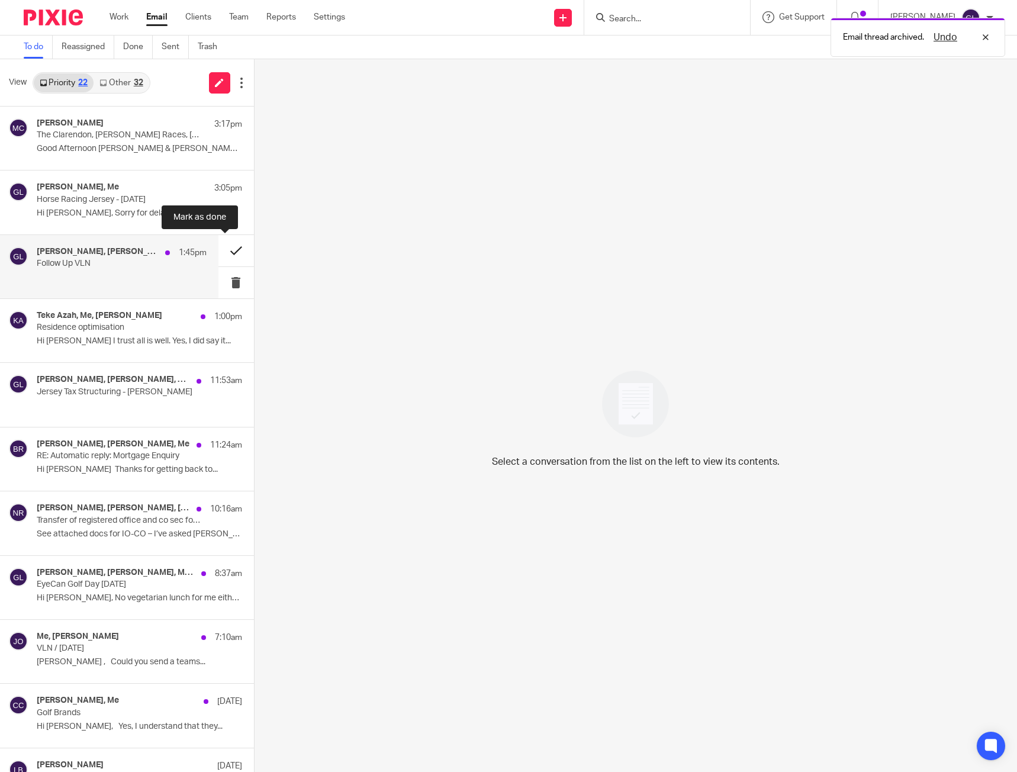
click at [222, 253] on button at bounding box center [236, 250] width 36 height 31
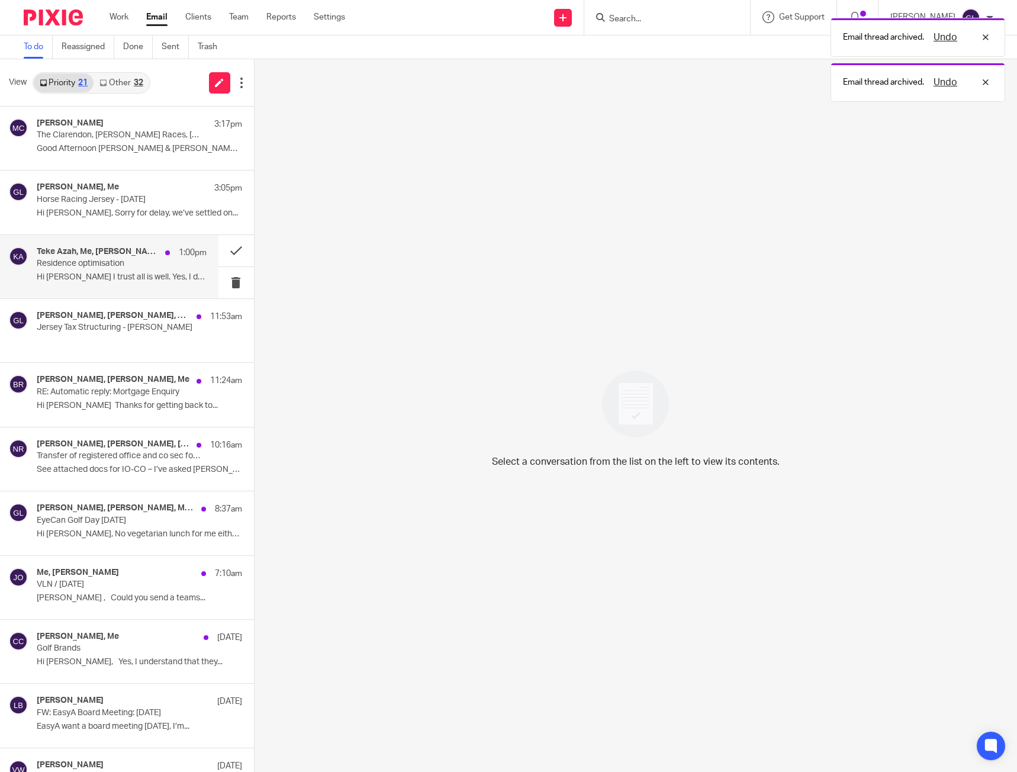
click at [125, 256] on h4 "Teke Azah, Me, Kate Armstrong" at bounding box center [98, 252] width 122 height 10
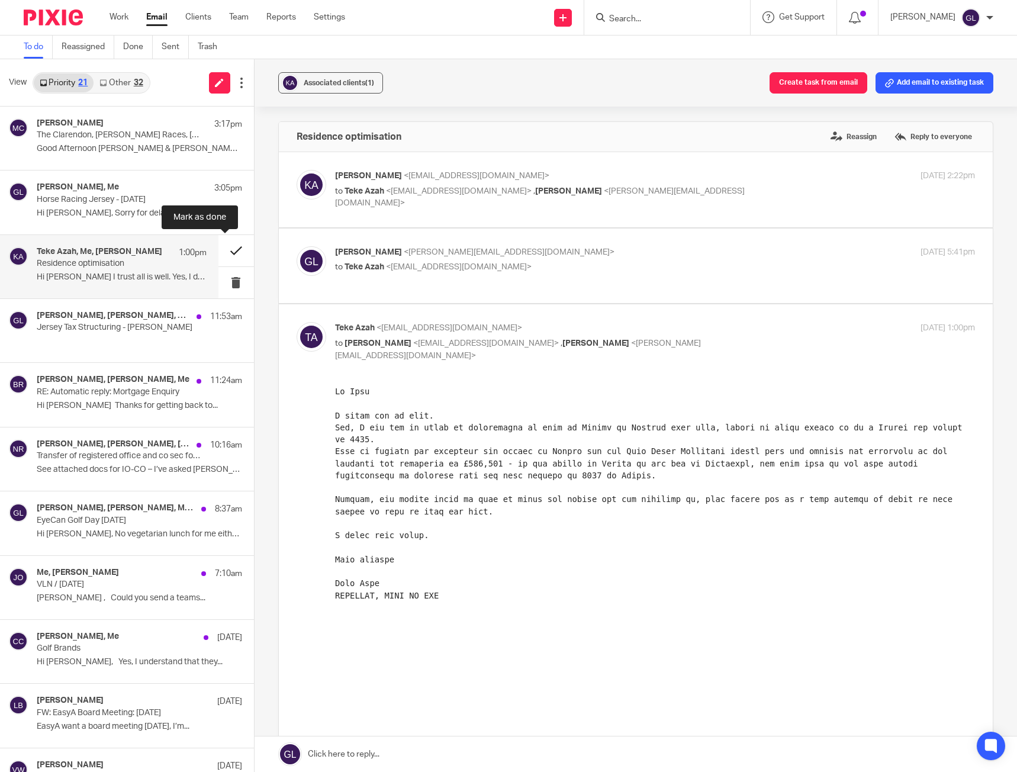
click at [218, 256] on button at bounding box center [236, 250] width 36 height 31
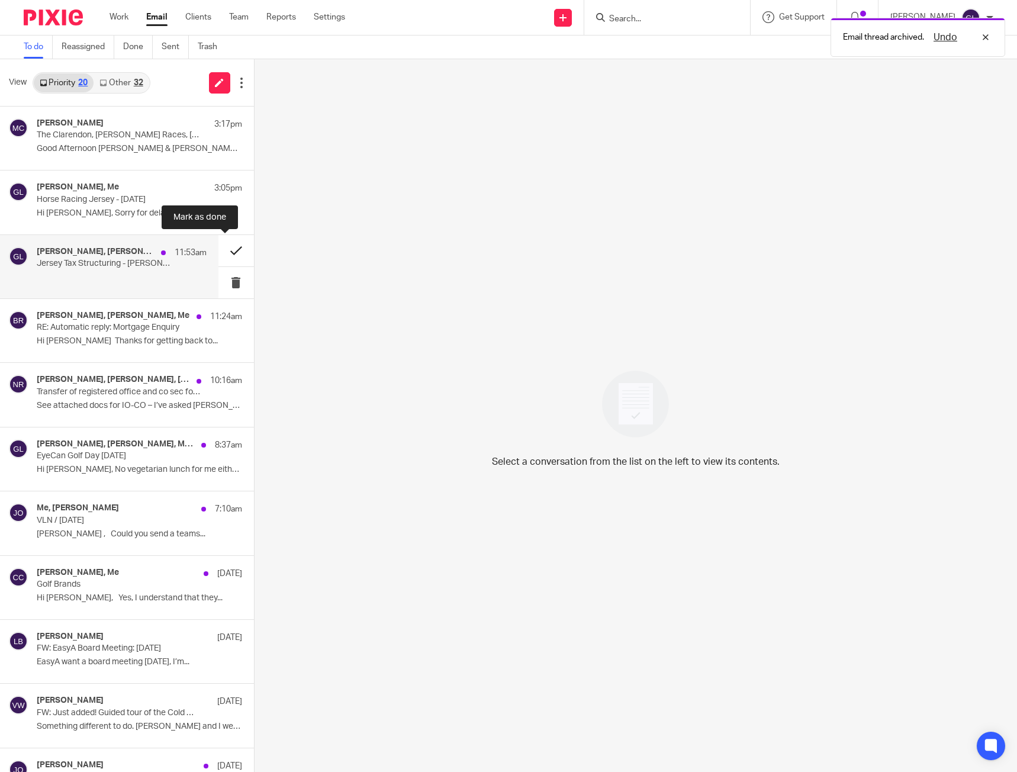
click at [222, 251] on button at bounding box center [236, 250] width 36 height 31
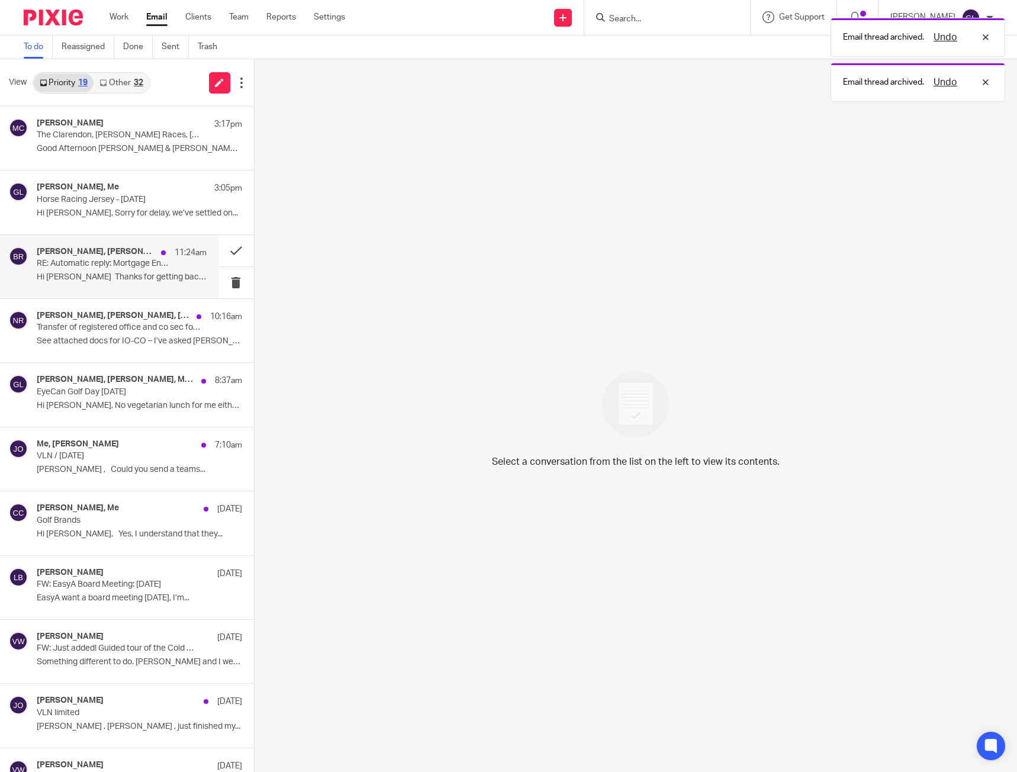
click at [93, 275] on p "Hi Julian Thanks for getting back to..." at bounding box center [122, 277] width 170 height 10
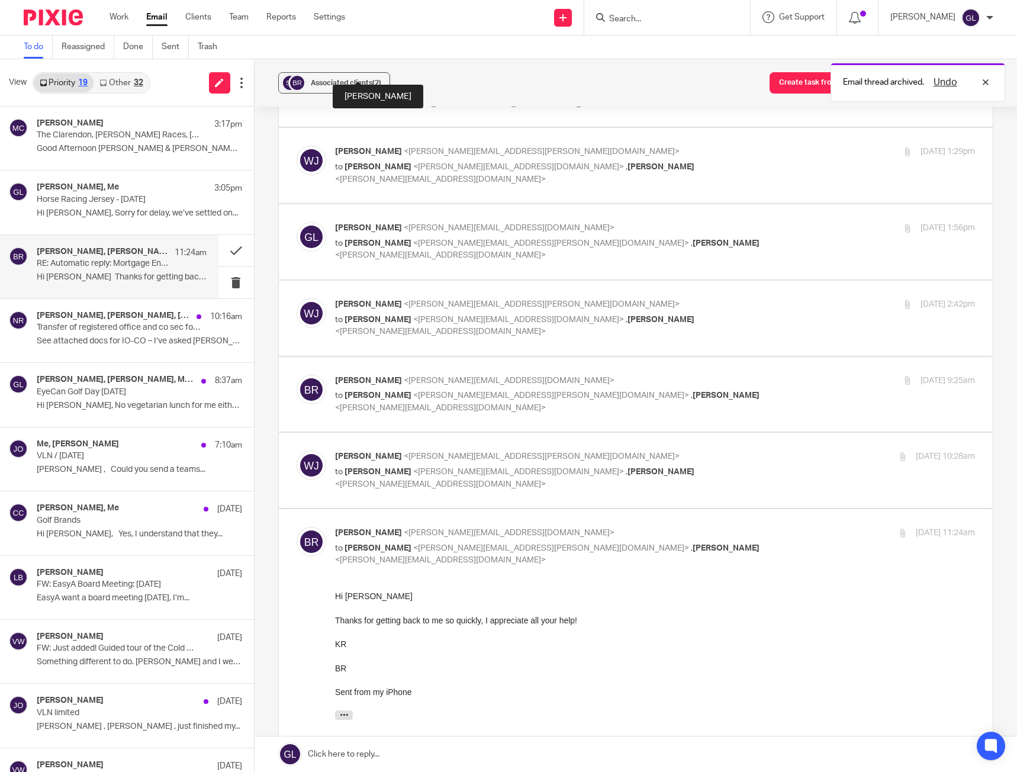
scroll to position [178, 0]
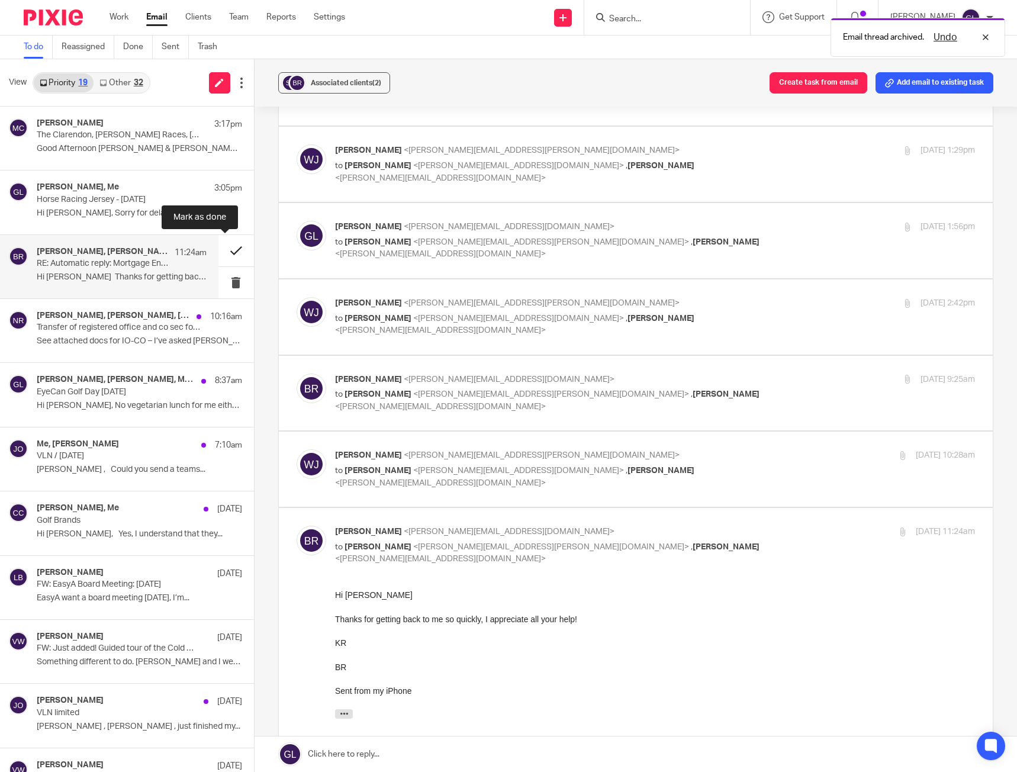
click at [230, 246] on button at bounding box center [236, 250] width 36 height 31
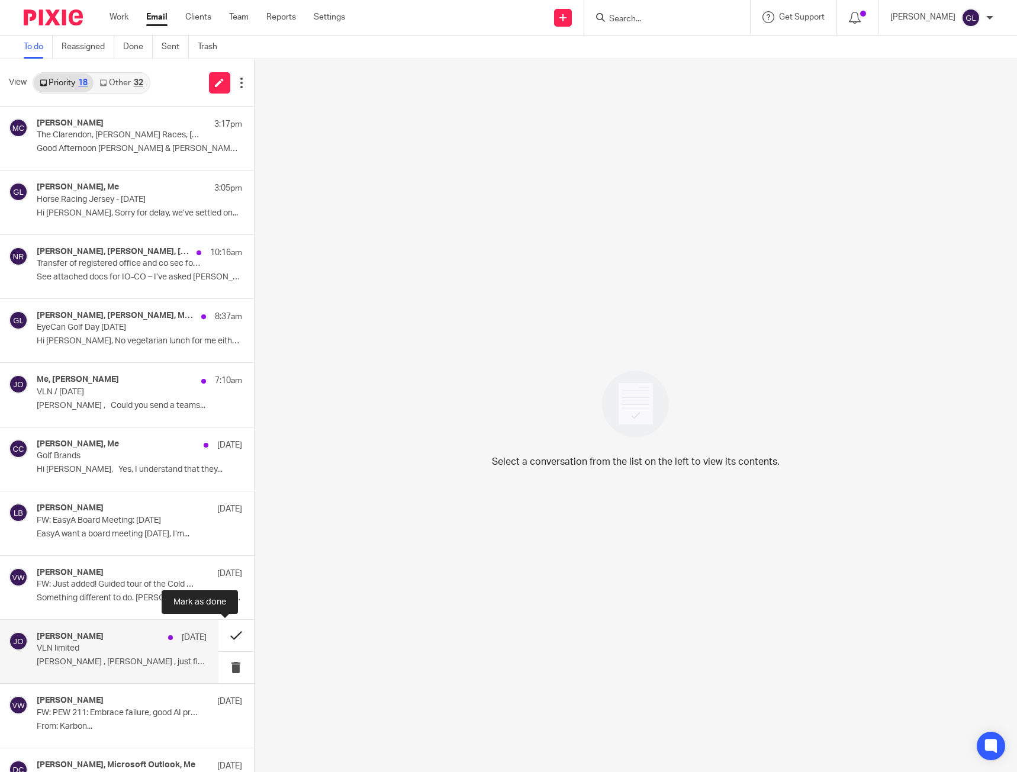
click at [220, 637] on button at bounding box center [236, 635] width 36 height 31
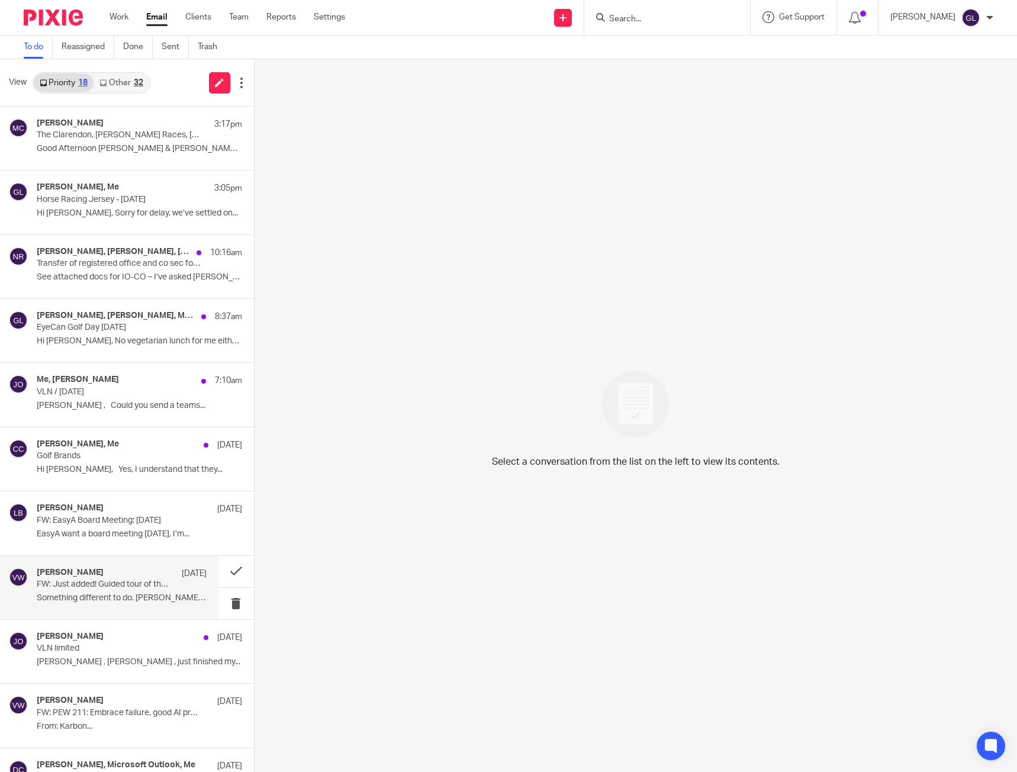
click at [138, 590] on div "Vanessa Walmsley 13 Aug FW: Just added! Guided tour of the Cold War Bunker from…" at bounding box center [122, 587] width 170 height 40
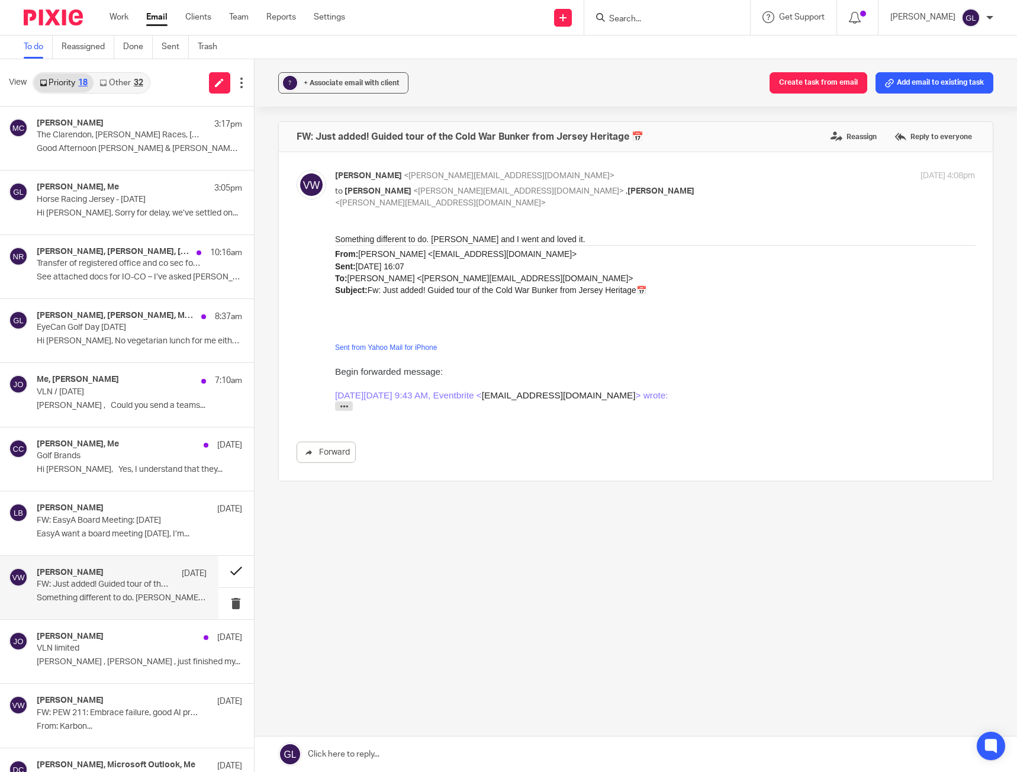
scroll to position [0, 0]
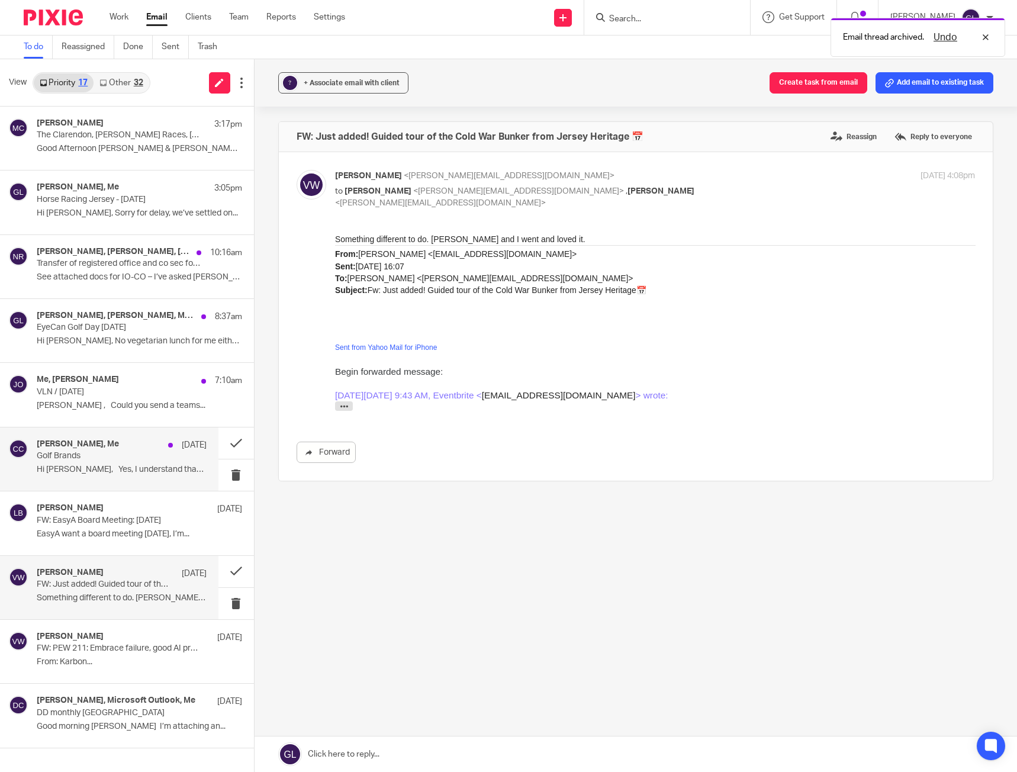
click at [115, 459] on p "Golf Brands" at bounding box center [105, 456] width 136 height 10
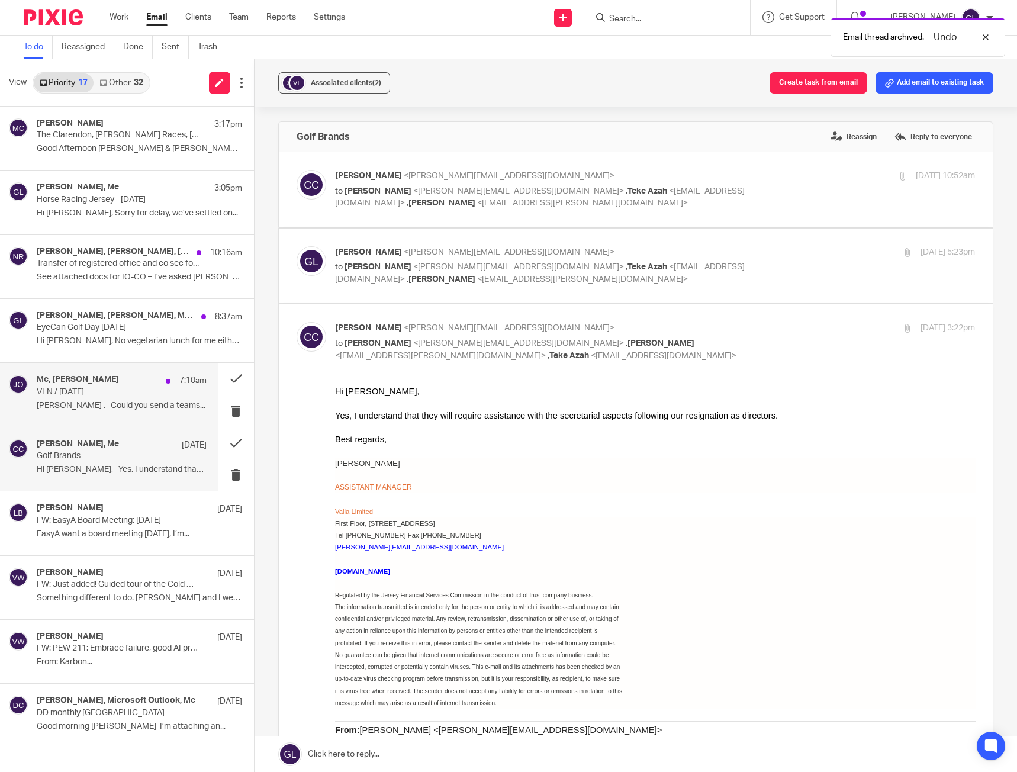
click at [161, 404] on p "[PERSON_NAME] , Could you send a teams..." at bounding box center [122, 406] width 170 height 10
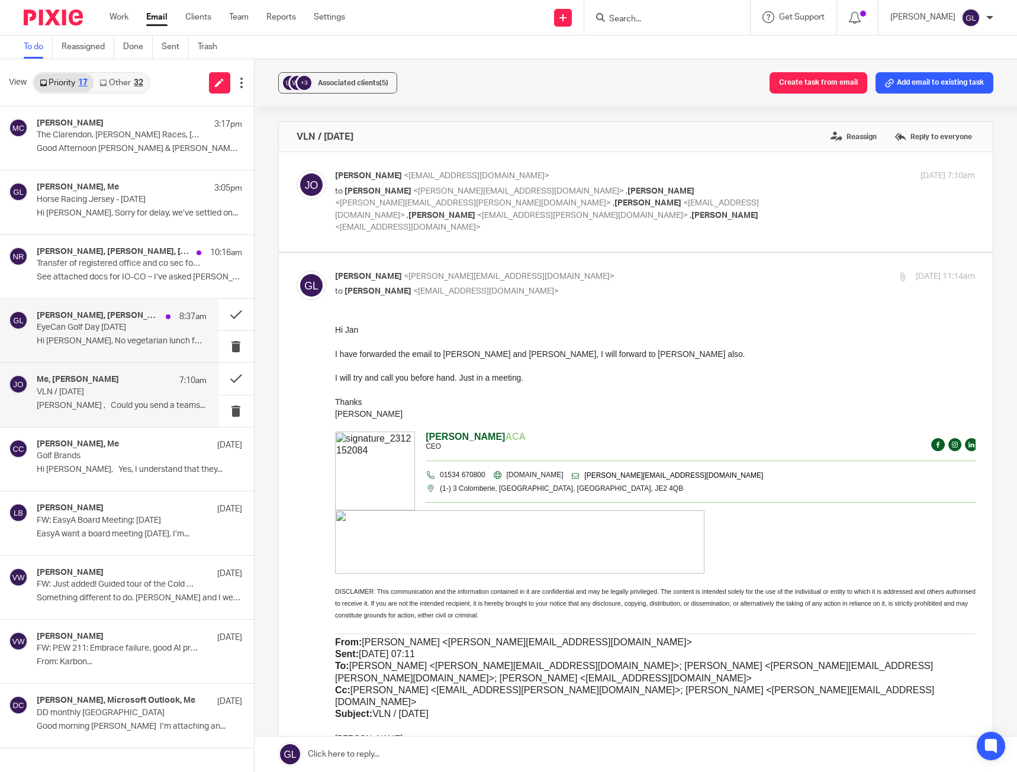
click at [98, 311] on h4 "Paul Eva, Daniel Woodham, Me, Lawrence Boleat" at bounding box center [98, 316] width 123 height 10
click at [142, 333] on div "Paul Eva, Daniel Woodham, Me, Lawrence Boleat 8:37am EyeCan Golf Day 21st Augus…" at bounding box center [122, 331] width 170 height 40
click at [231, 309] on button at bounding box center [236, 314] width 36 height 31
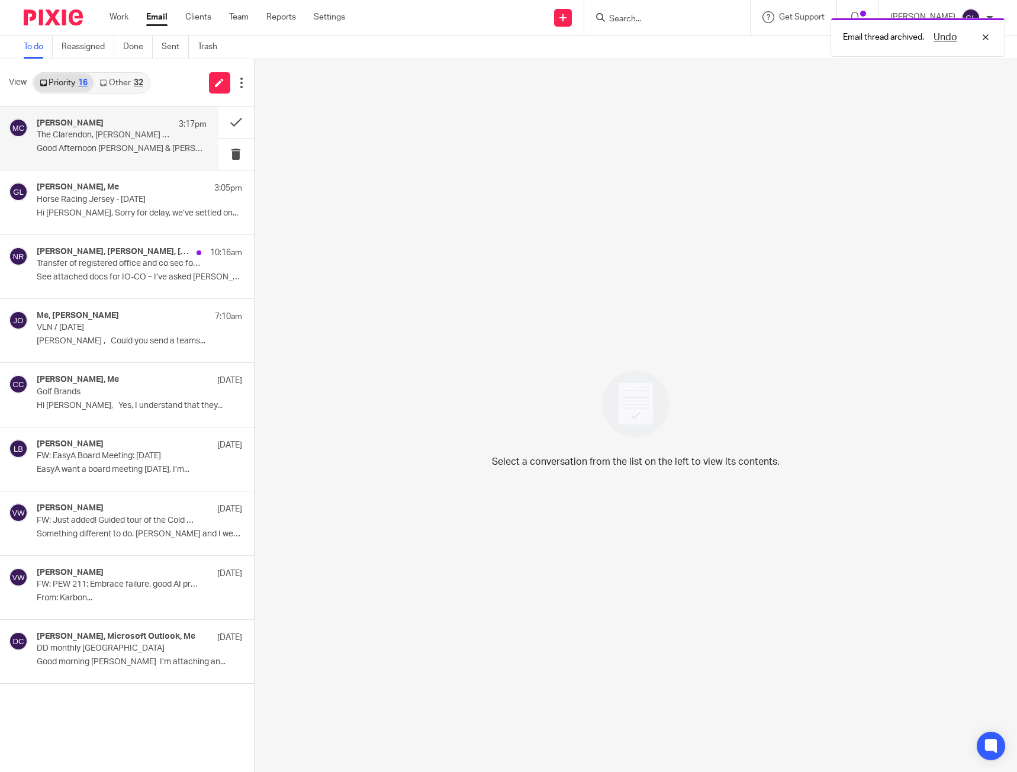
click at [114, 137] on p "The Clarendon, [PERSON_NAME] Races, [DATE]" at bounding box center [105, 135] width 136 height 10
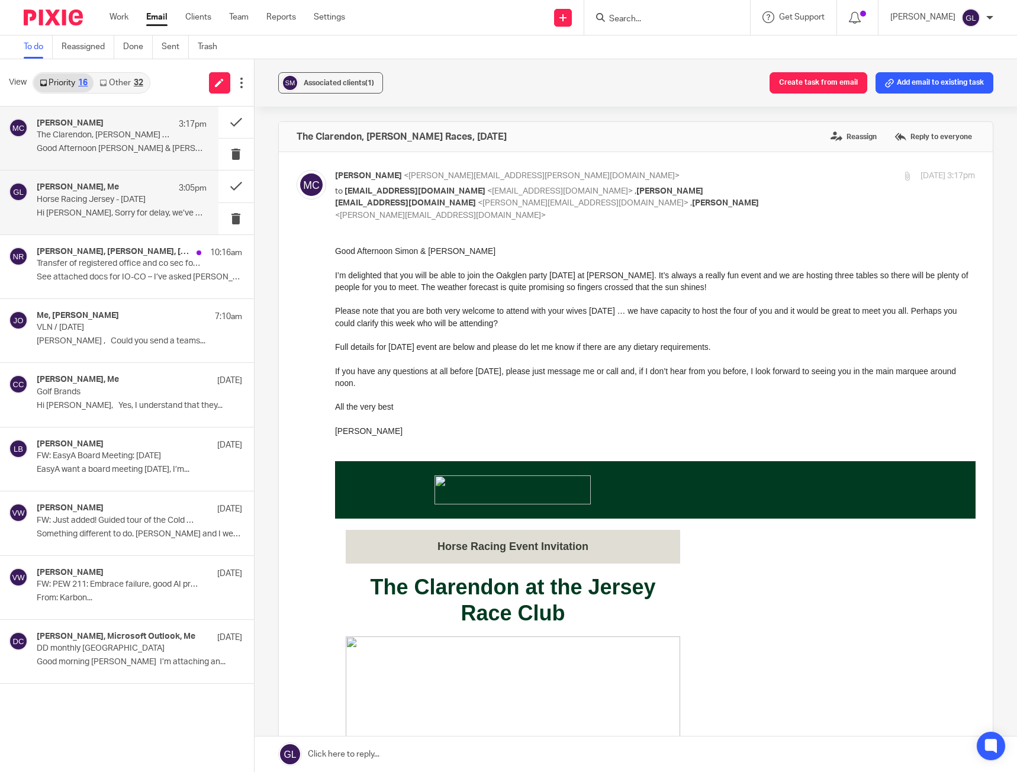
click at [114, 202] on p "Horse Racing Jersey - 25th Aug" at bounding box center [105, 200] width 136 height 10
click at [225, 179] on button at bounding box center [236, 185] width 36 height 31
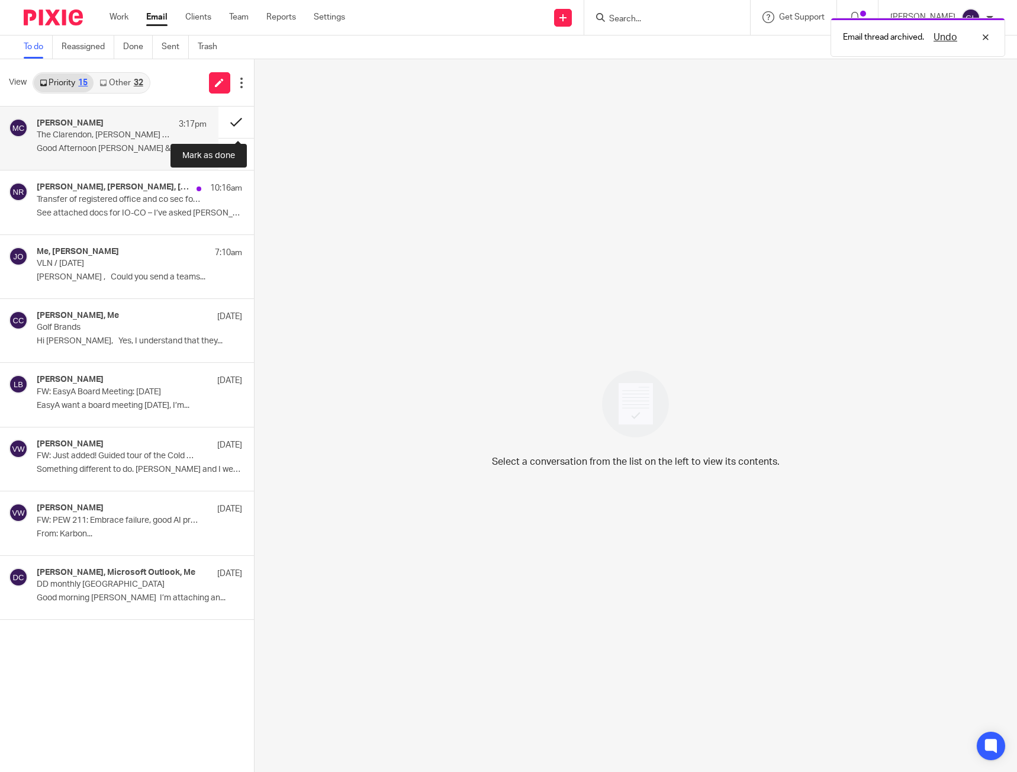
click at [231, 121] on button at bounding box center [236, 122] width 36 height 31
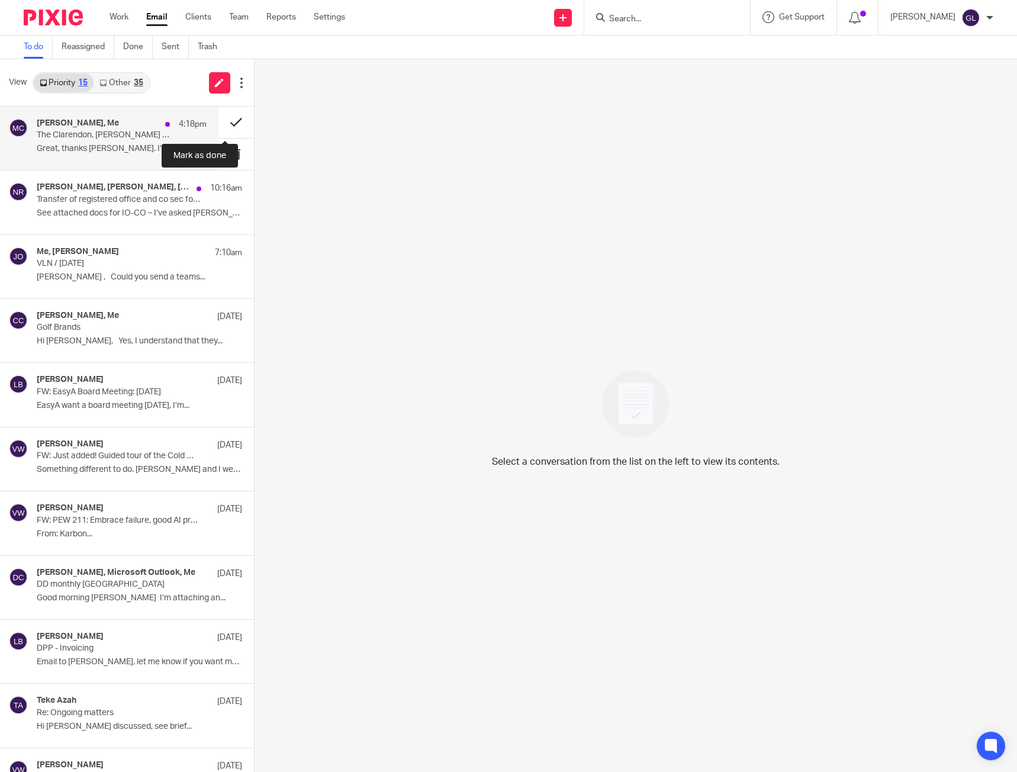
click at [227, 122] on button at bounding box center [236, 122] width 36 height 31
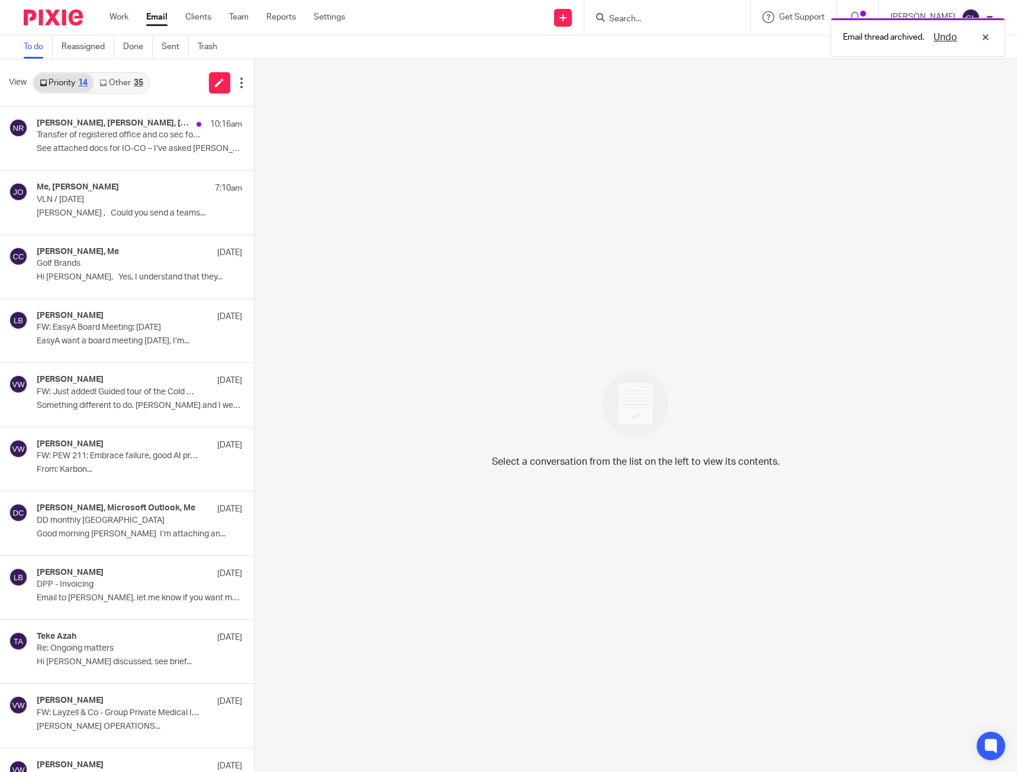
click at [112, 89] on link "Other 35" at bounding box center [120, 82] width 55 height 19
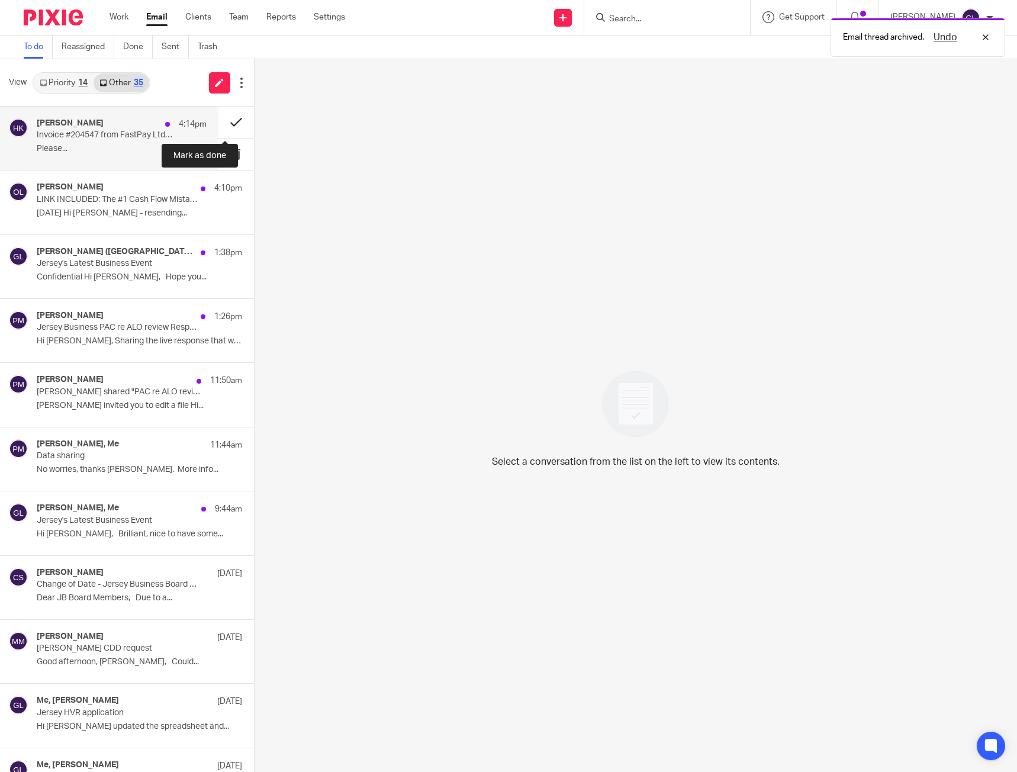
click at [218, 122] on button at bounding box center [236, 122] width 36 height 31
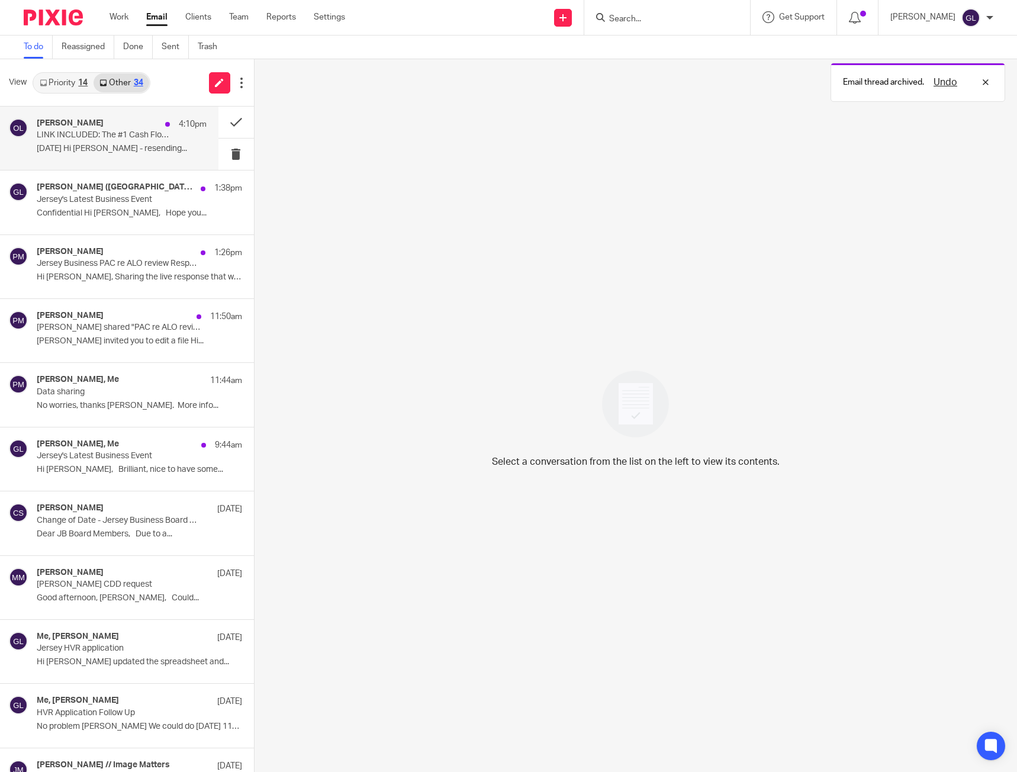
click at [68, 148] on p "[DATE] Hi [PERSON_NAME] - resending..." at bounding box center [122, 149] width 170 height 10
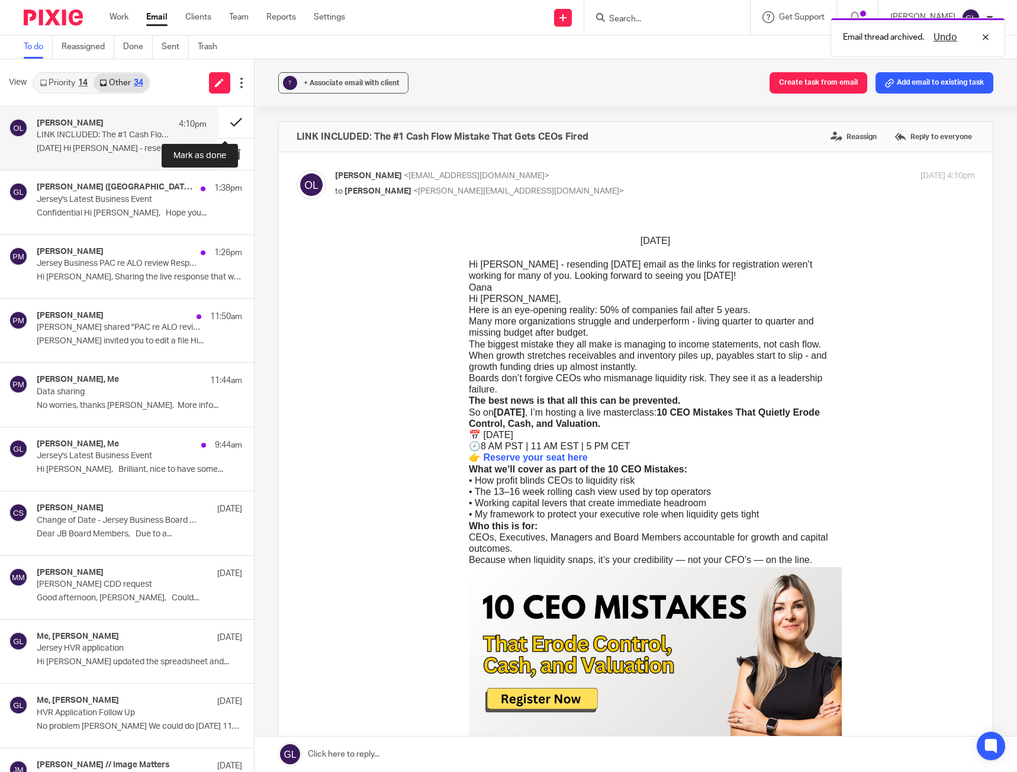
click at [220, 125] on button at bounding box center [236, 122] width 36 height 31
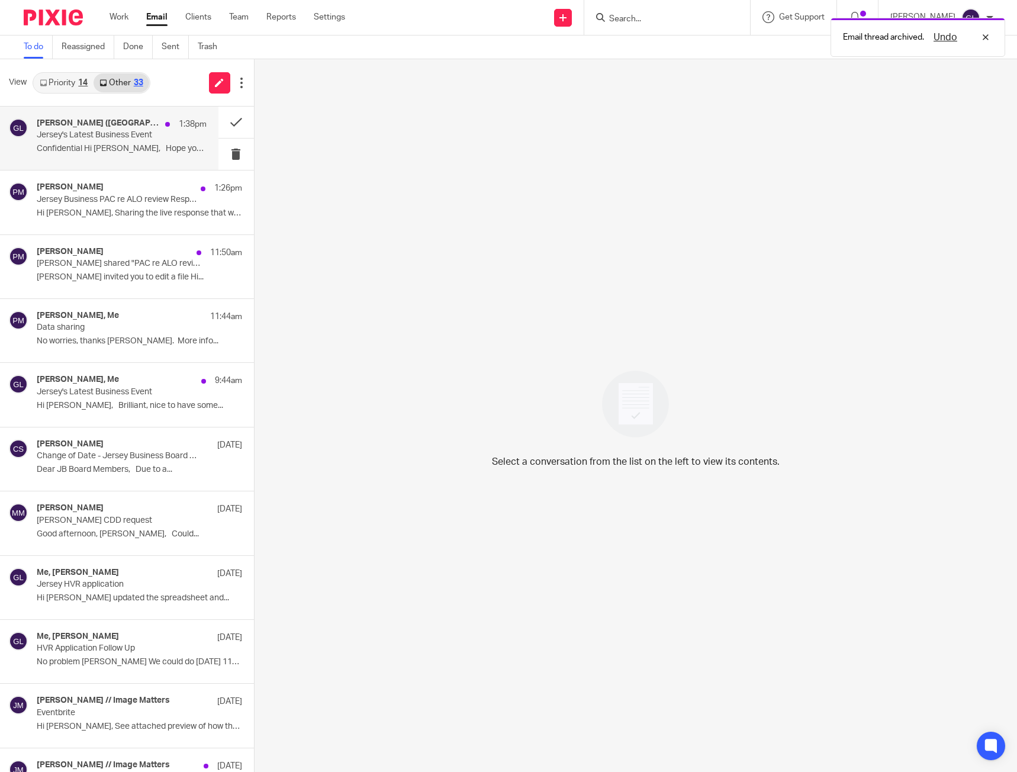
click at [111, 160] on div "[PERSON_NAME] ([GEOGRAPHIC_DATA]), Me 1:38pm Jersey's Latest Business Event Con…" at bounding box center [109, 138] width 218 height 63
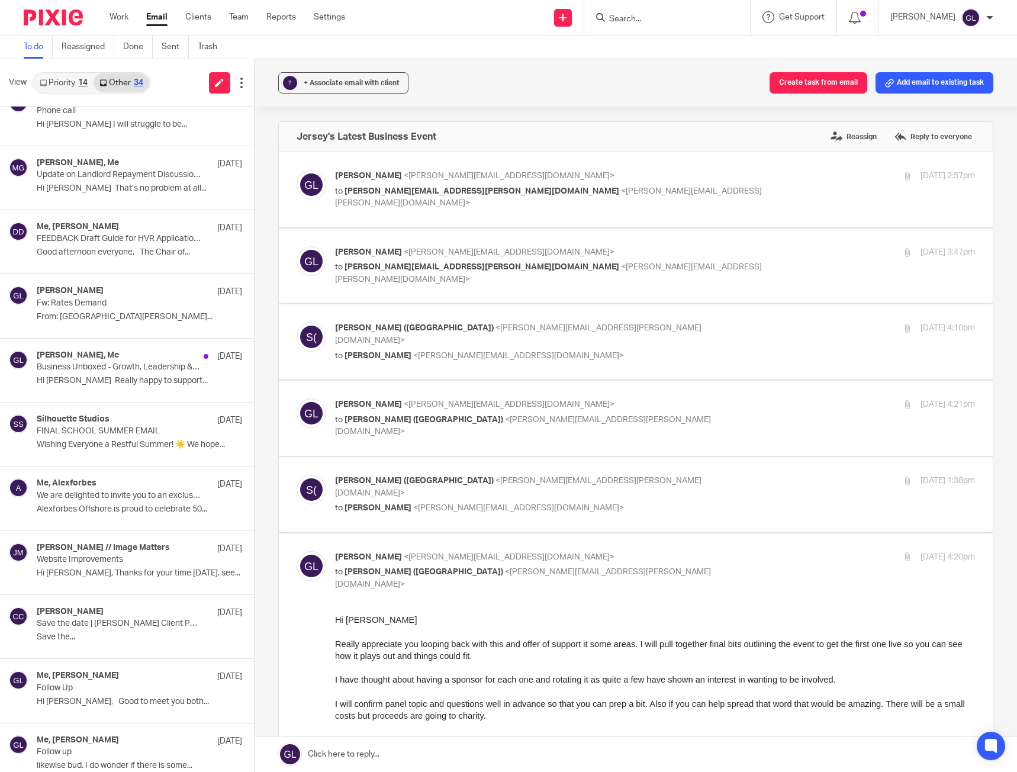
scroll to position [1387, 0]
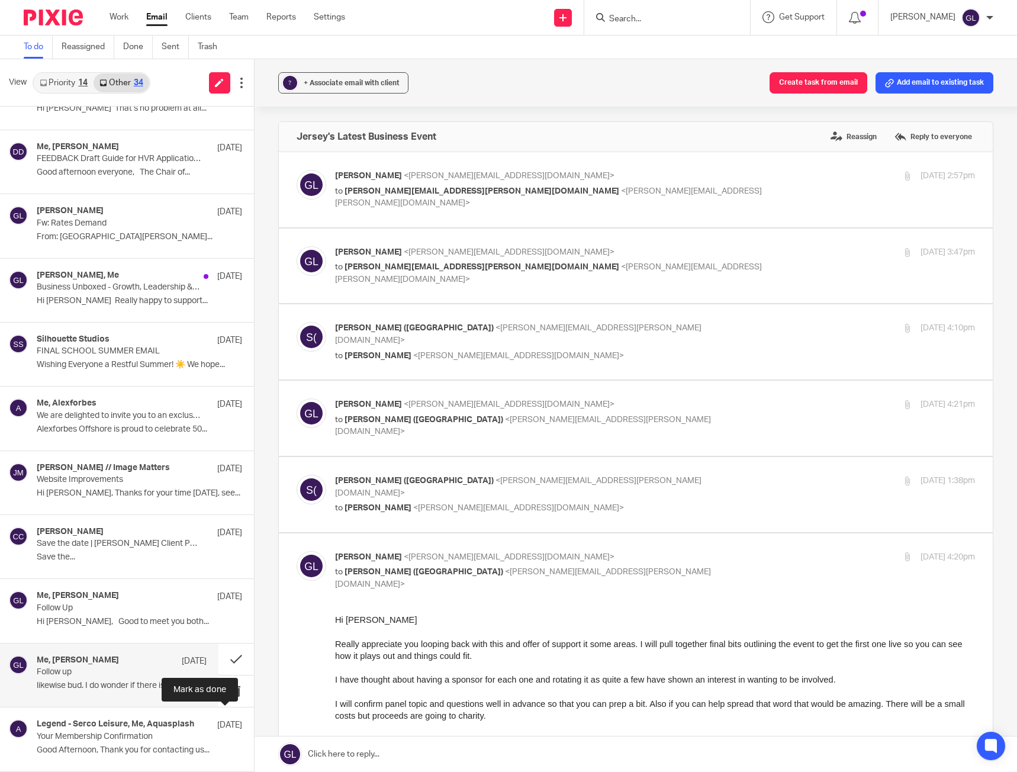
drag, startPoint x: 227, startPoint y: 722, endPoint x: 107, endPoint y: 683, distance: 126.5
click at [254, 722] on button at bounding box center [258, 722] width 9 height 31
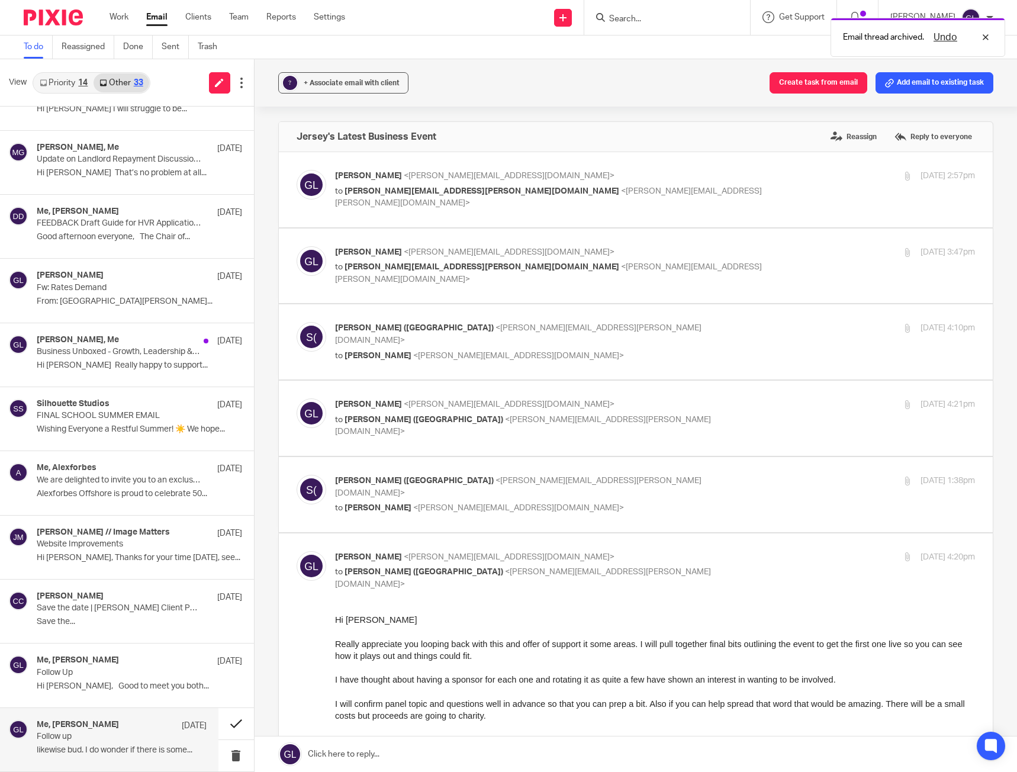
drag, startPoint x: 131, startPoint y: 727, endPoint x: 223, endPoint y: 712, distance: 93.0
click at [137, 727] on div "Me, [PERSON_NAME] [DATE]" at bounding box center [122, 726] width 170 height 12
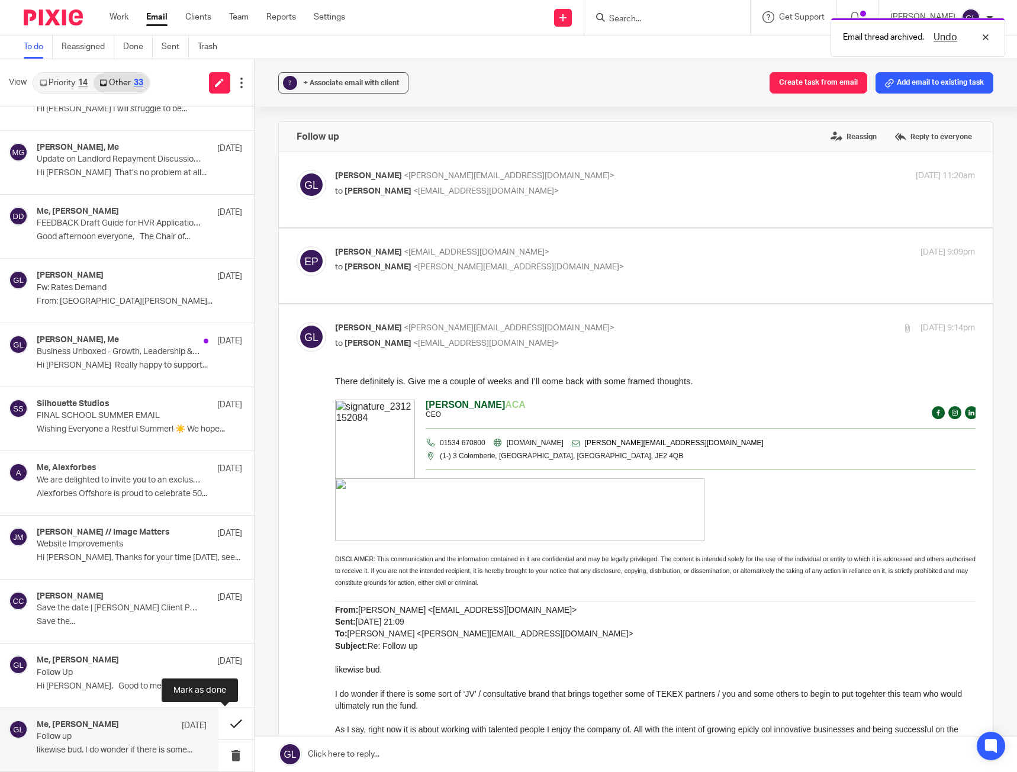
scroll to position [0, 0]
click at [228, 721] on button at bounding box center [236, 723] width 36 height 31
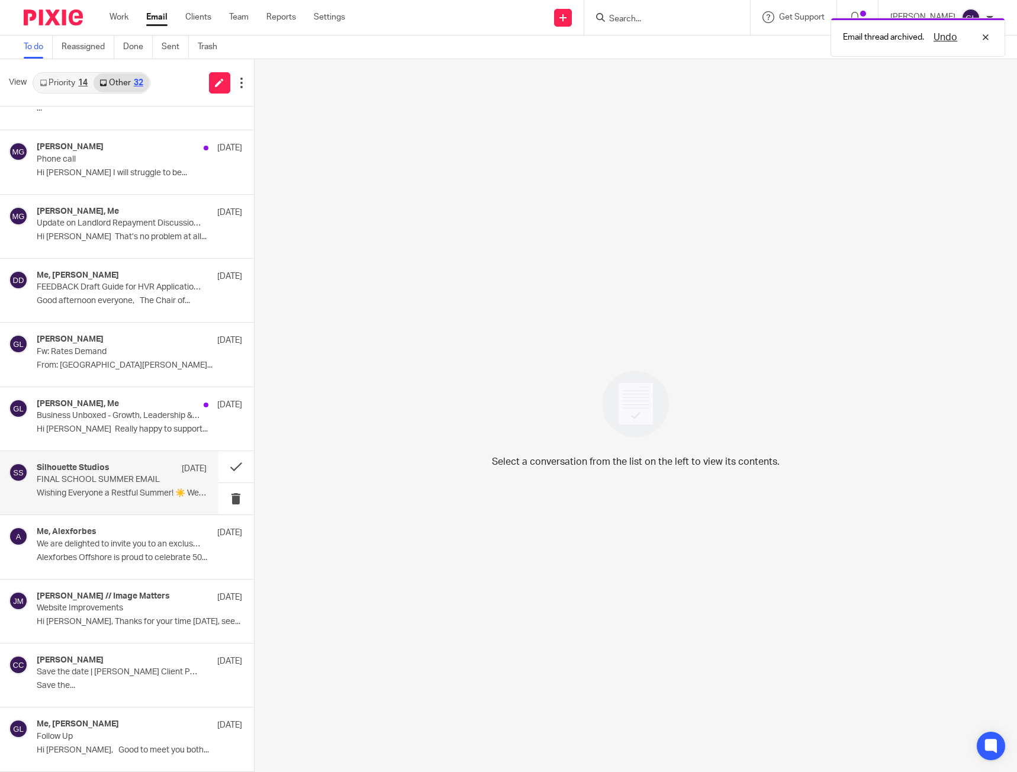
click at [151, 469] on div "Silhouette Studios [DATE]" at bounding box center [122, 469] width 170 height 12
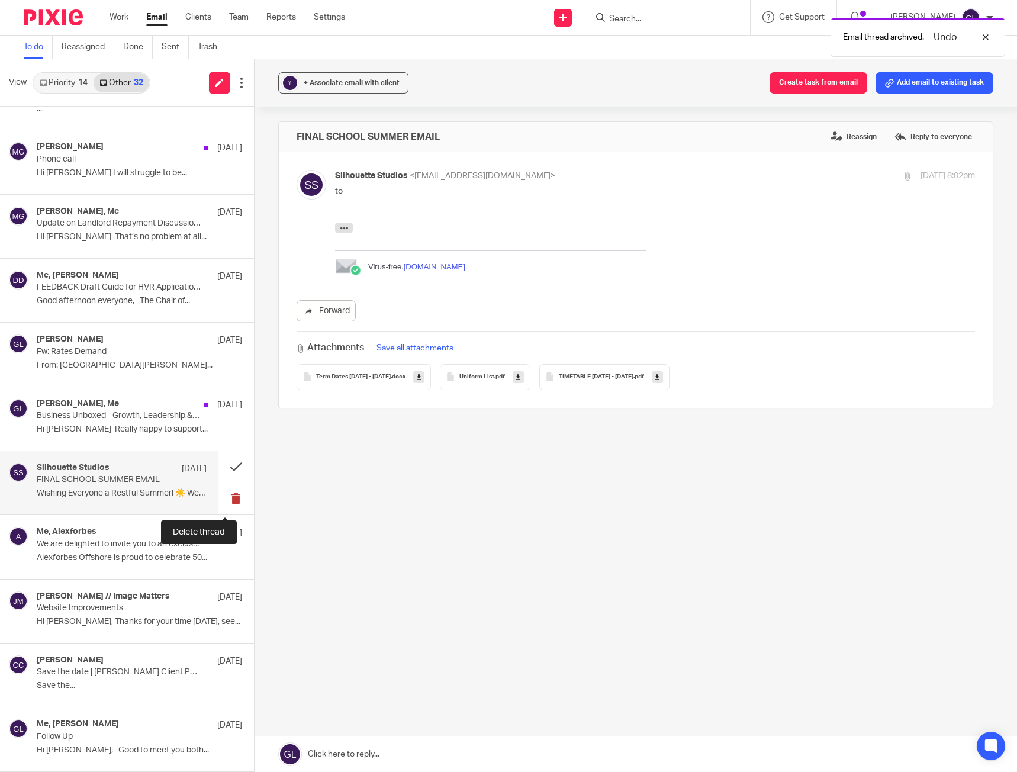
scroll to position [0, 0]
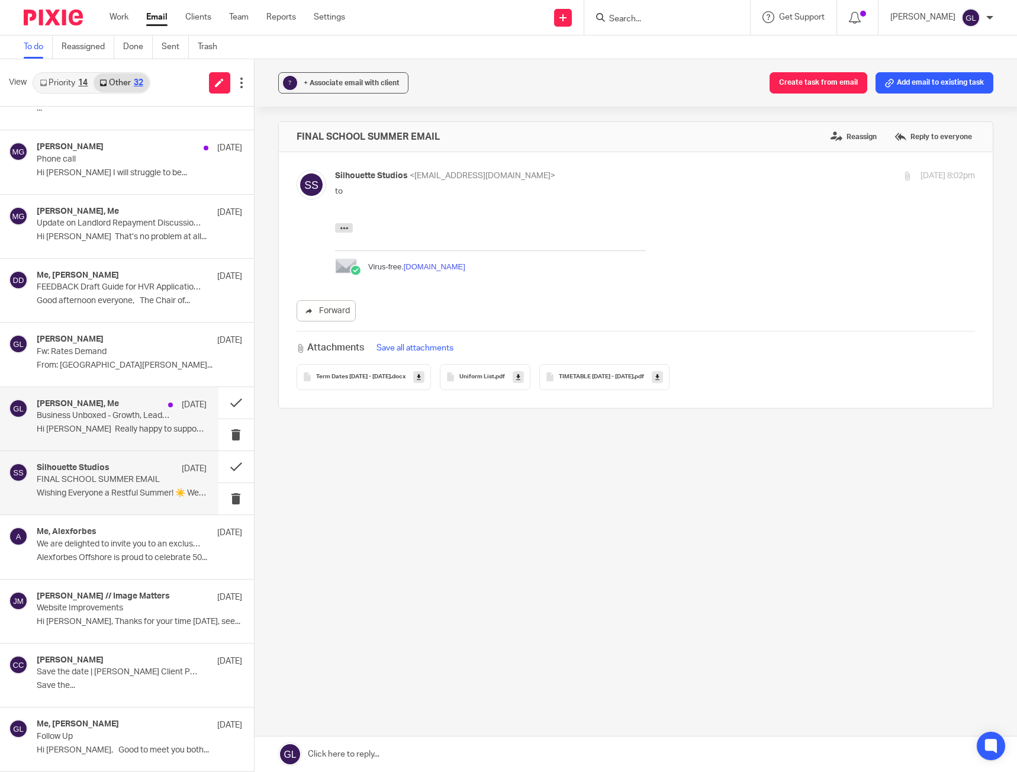
click at [128, 428] on p "Hi [PERSON_NAME] Really happy to support..." at bounding box center [122, 429] width 170 height 10
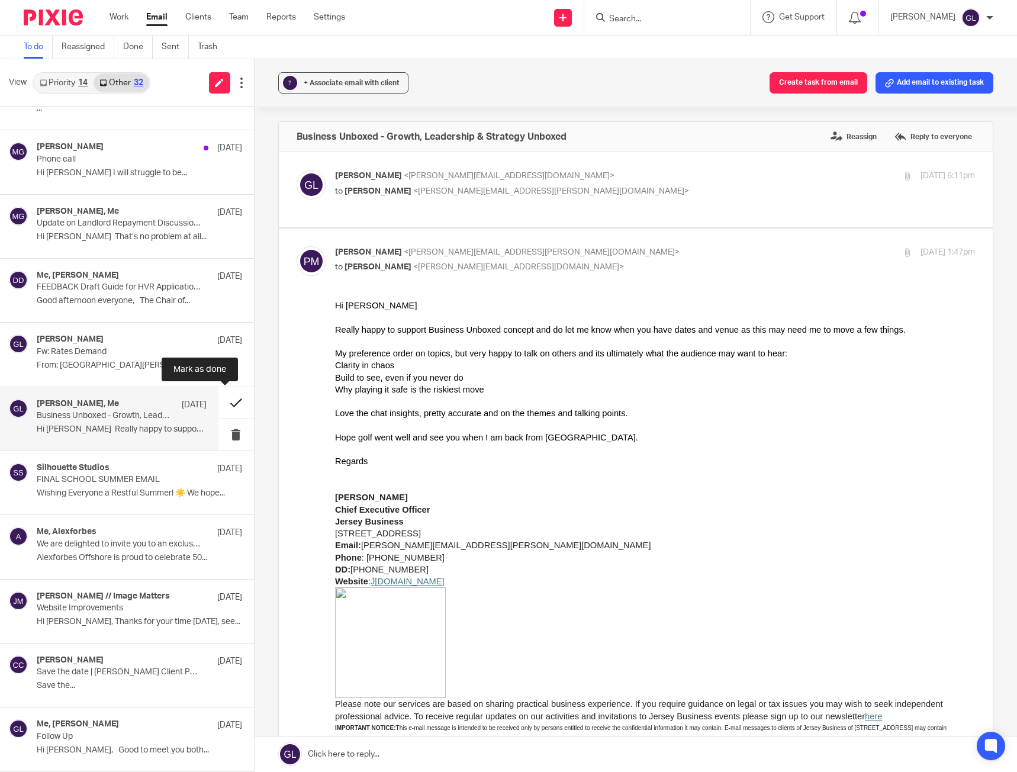
click at [225, 396] on button at bounding box center [236, 402] width 36 height 31
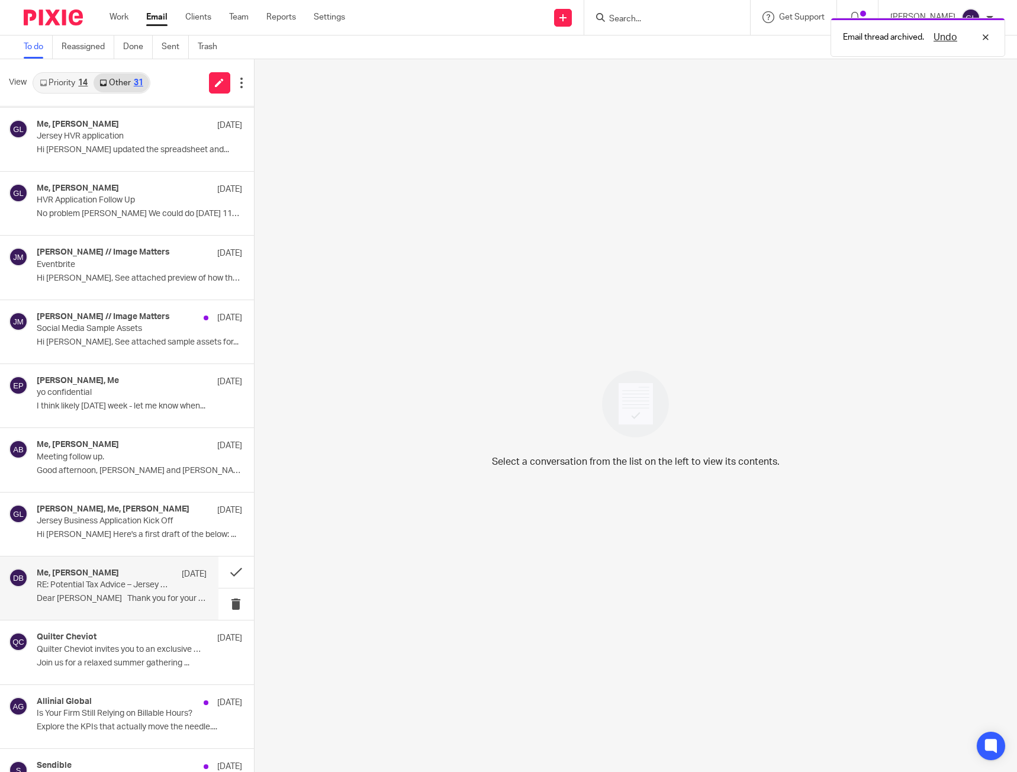
scroll to position [425, 0]
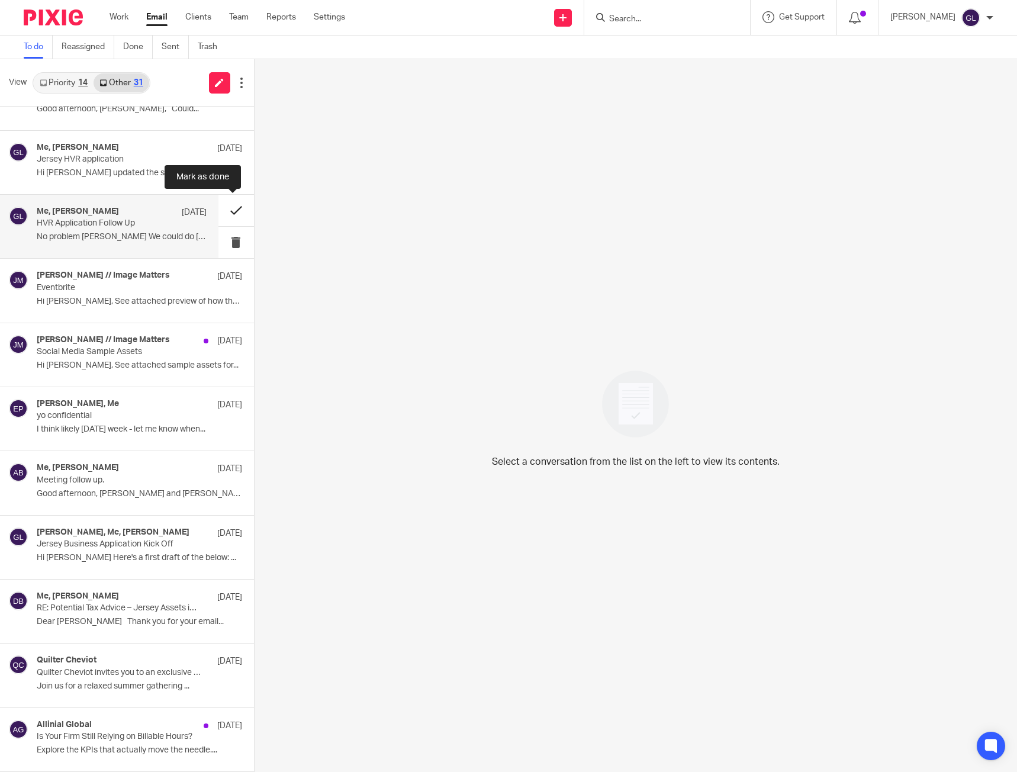
click at [228, 210] on button at bounding box center [236, 210] width 36 height 31
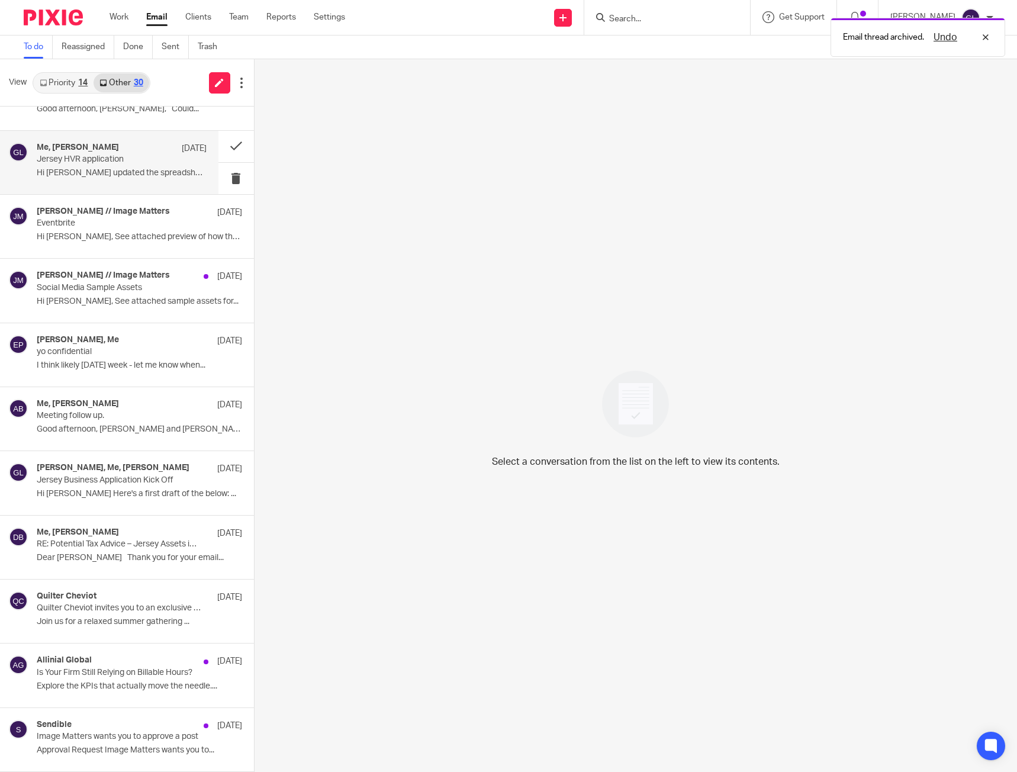
click at [118, 156] on p "Jersey HVR application" at bounding box center [105, 159] width 136 height 10
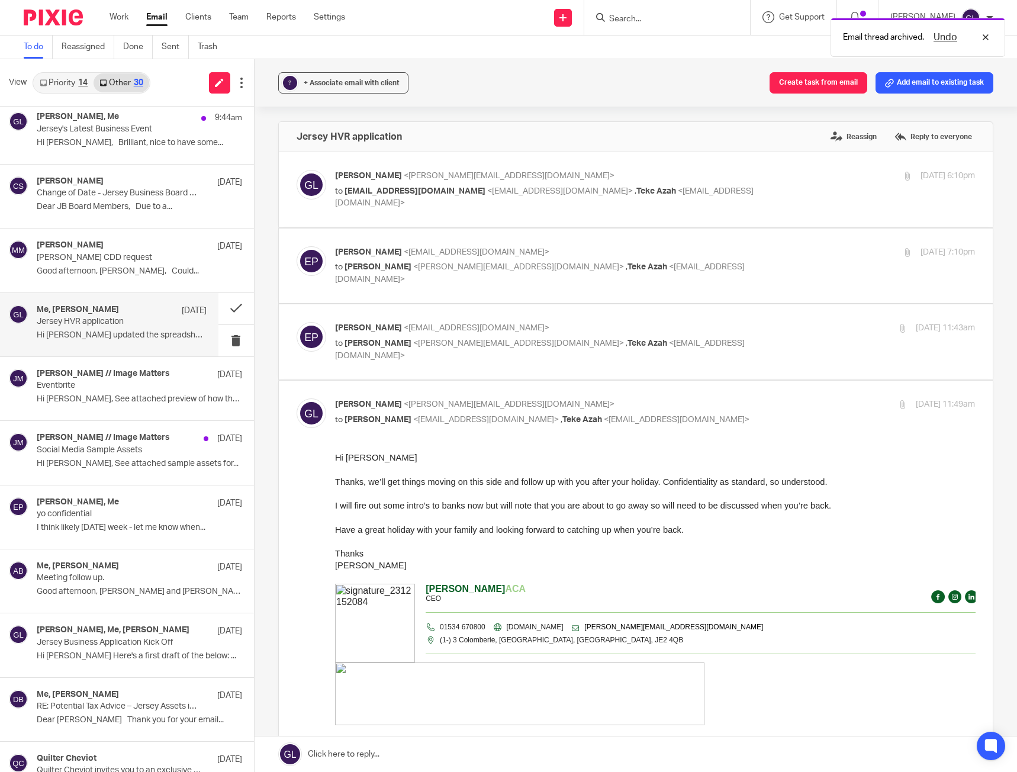
scroll to position [0, 0]
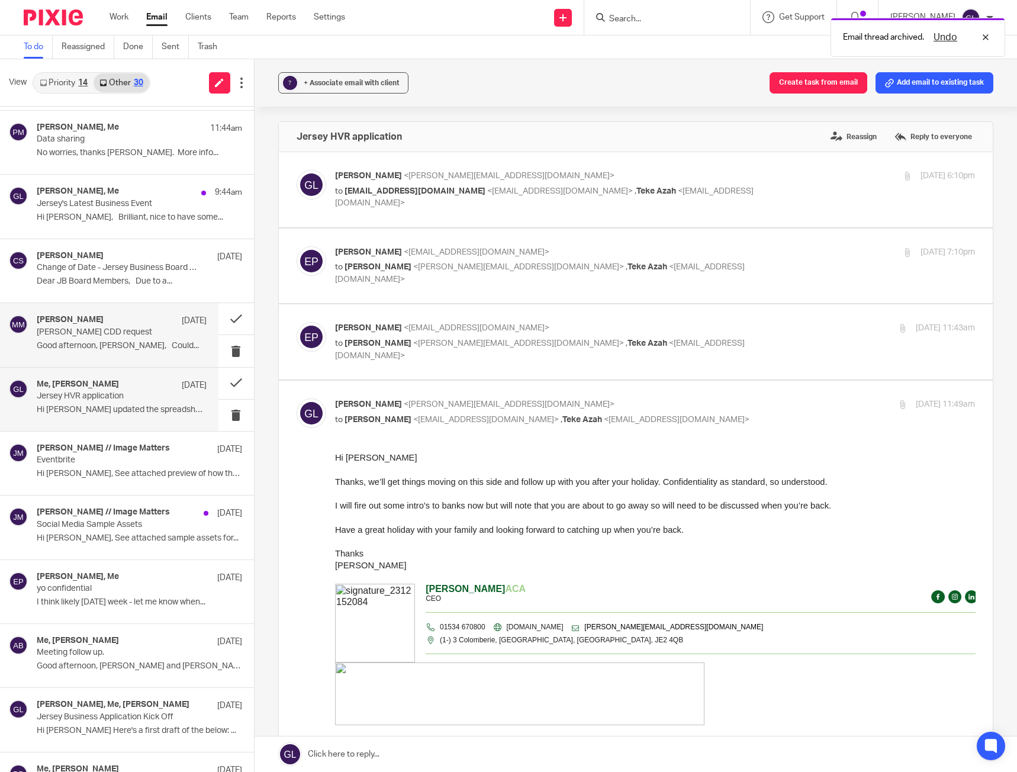
click at [99, 345] on p "Good afternoon, [PERSON_NAME], Could..." at bounding box center [122, 346] width 170 height 10
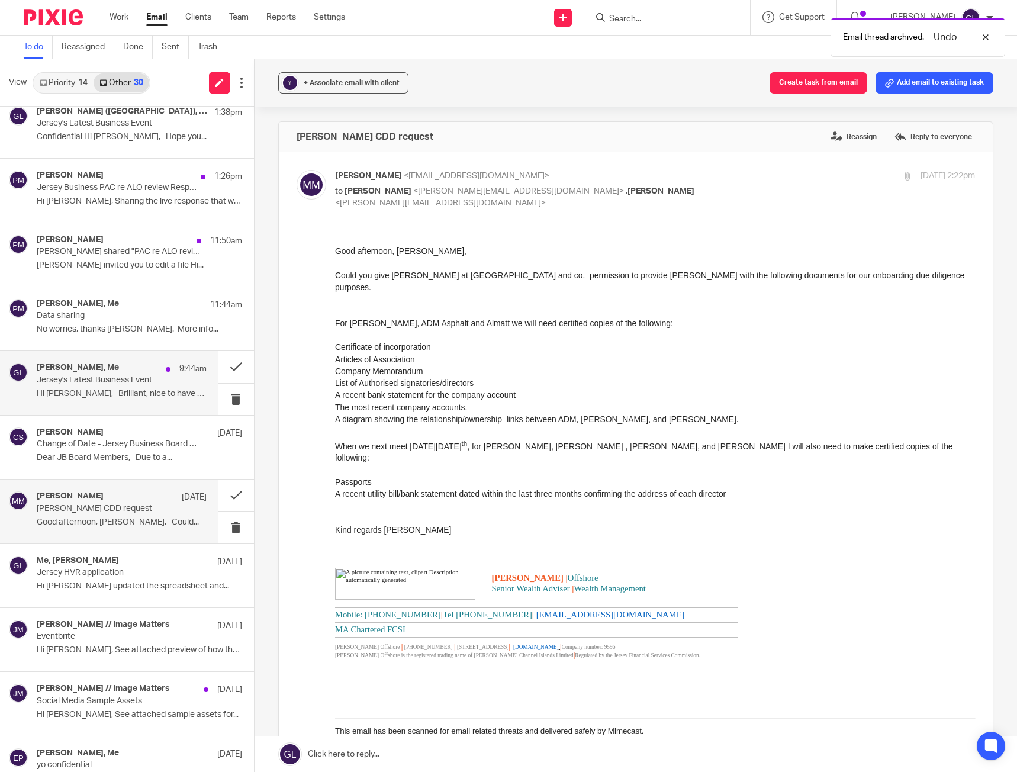
scroll to position [11, 0]
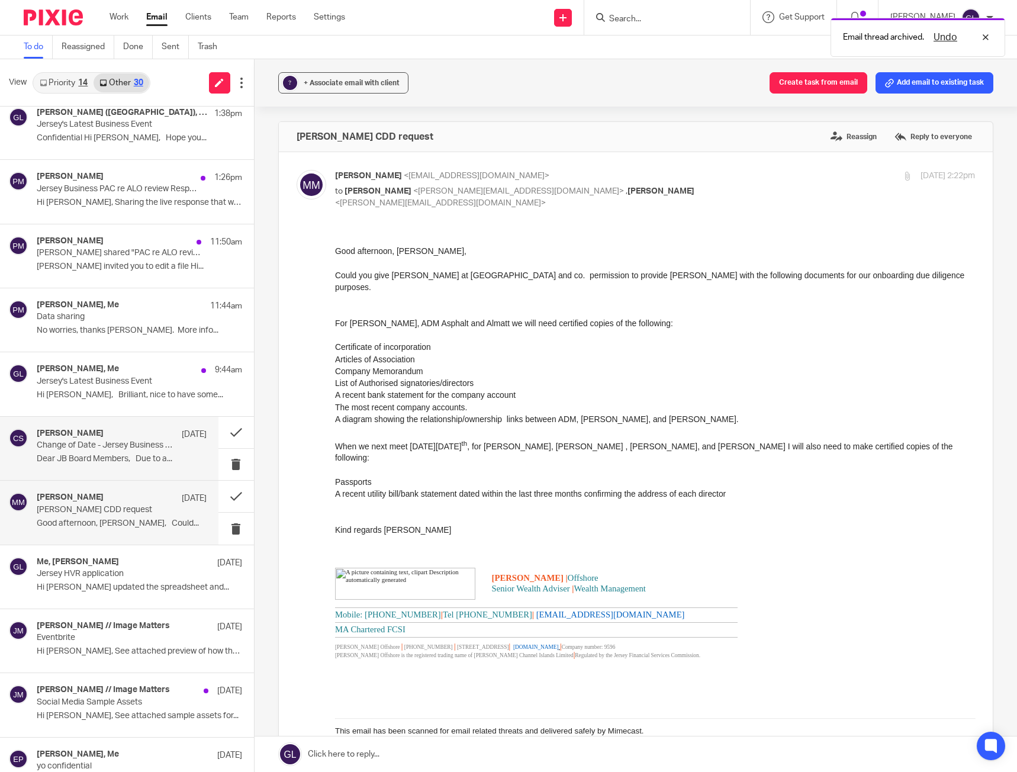
click at [94, 438] on h4 "[PERSON_NAME]" at bounding box center [70, 433] width 67 height 10
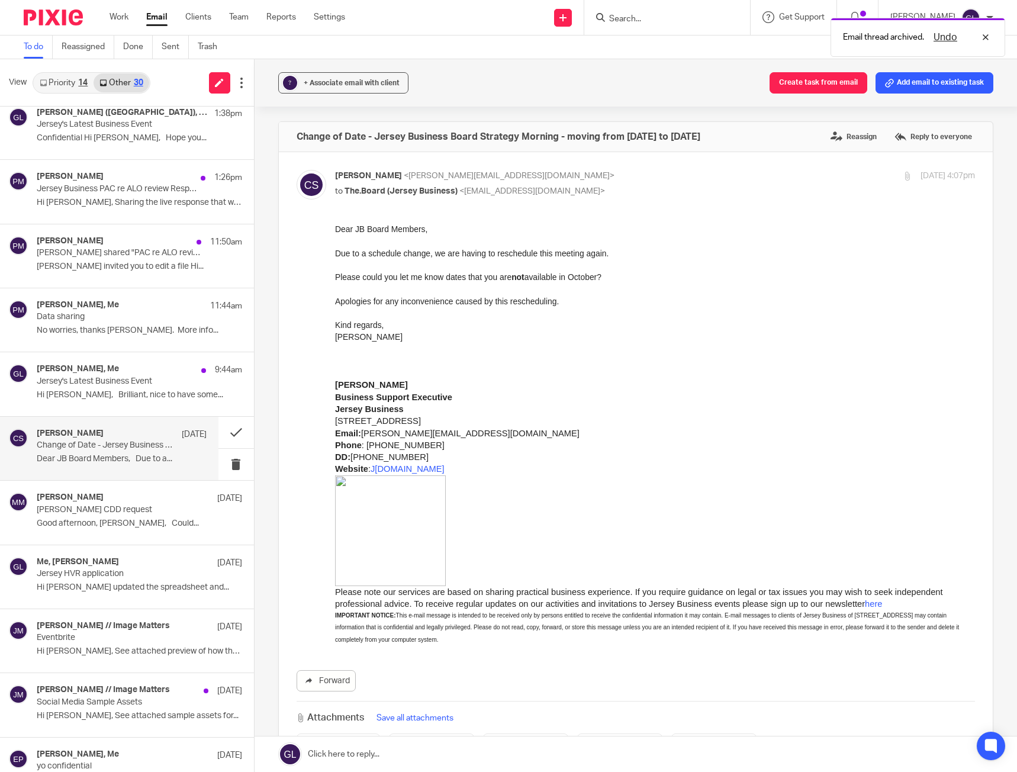
scroll to position [0, 0]
click at [224, 431] on button at bounding box center [236, 432] width 36 height 31
